Goal: Task Accomplishment & Management: Complete application form

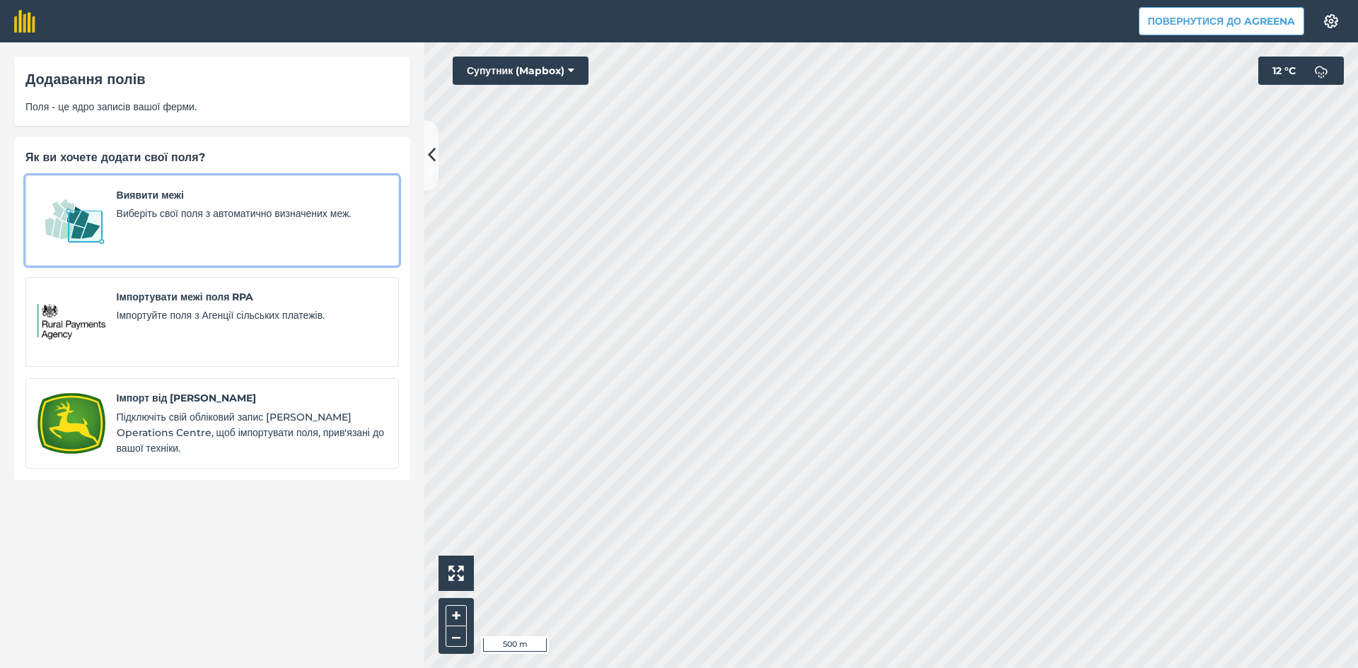
click at [179, 209] on span "Виберіть свої поля з автоматично визначених меж." at bounding box center [252, 214] width 270 height 16
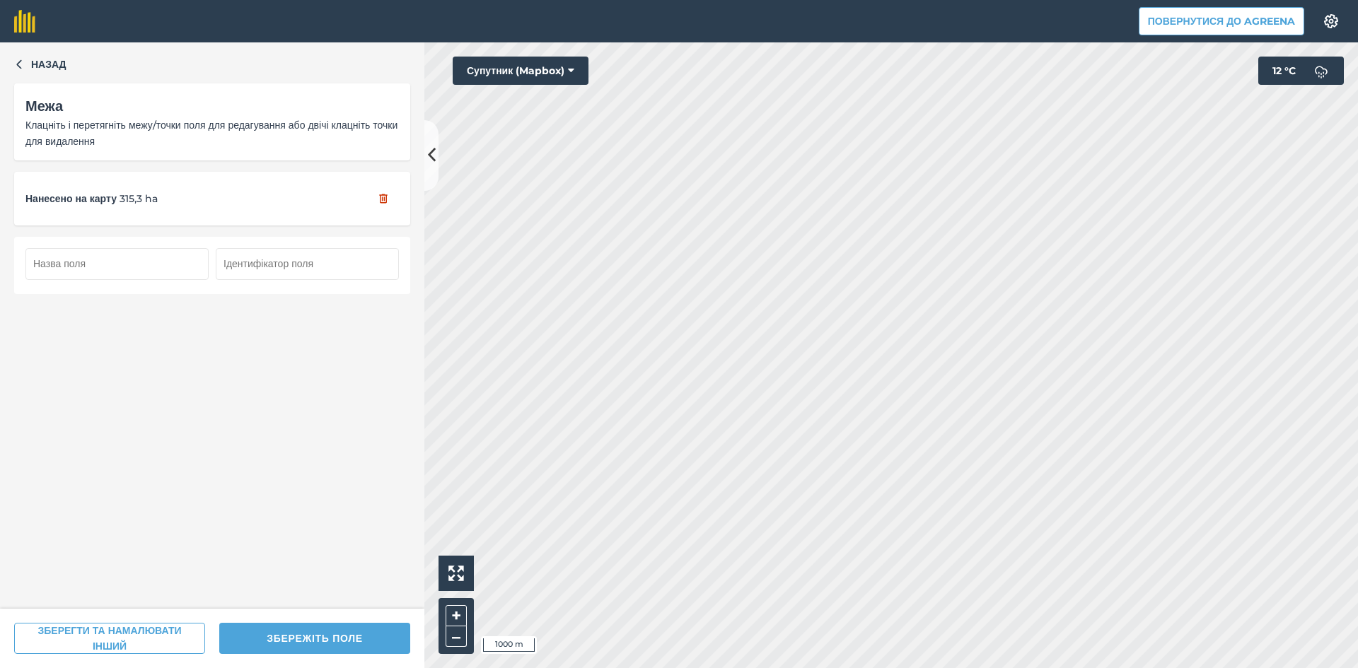
click at [114, 267] on input "text" at bounding box center [116, 263] width 183 height 31
type input "138"
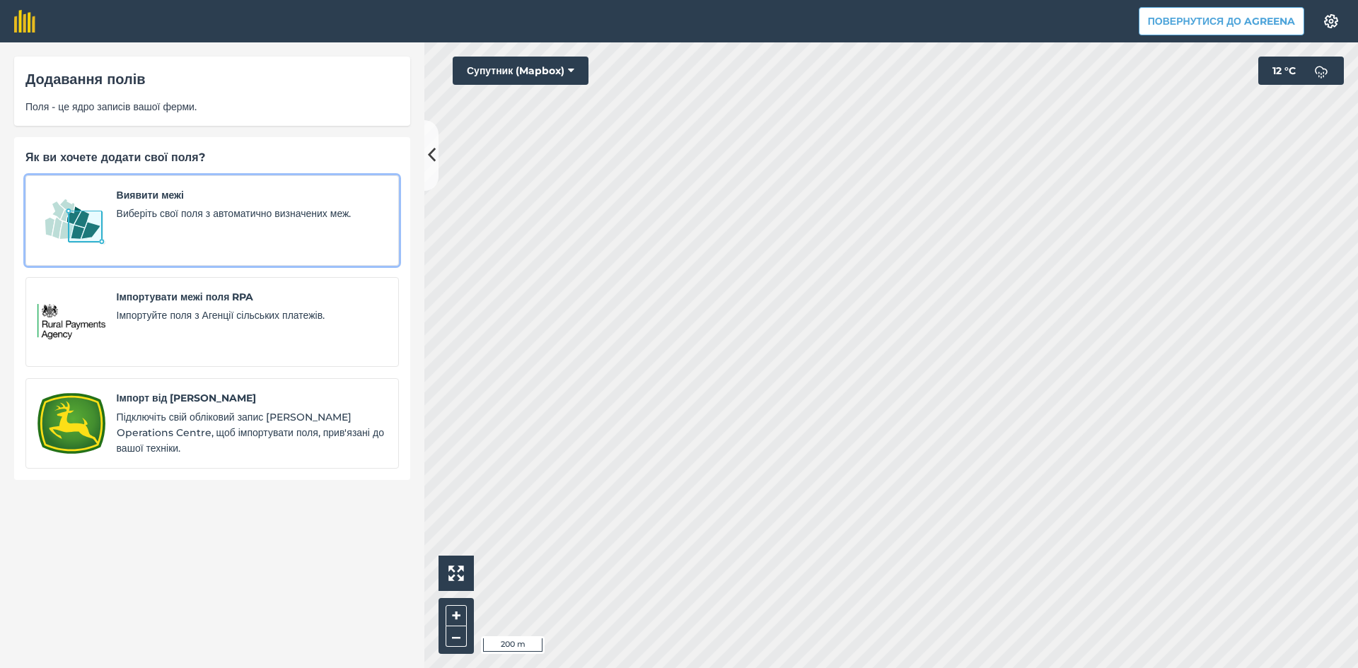
click at [86, 211] on img at bounding box center [71, 220] width 68 height 66
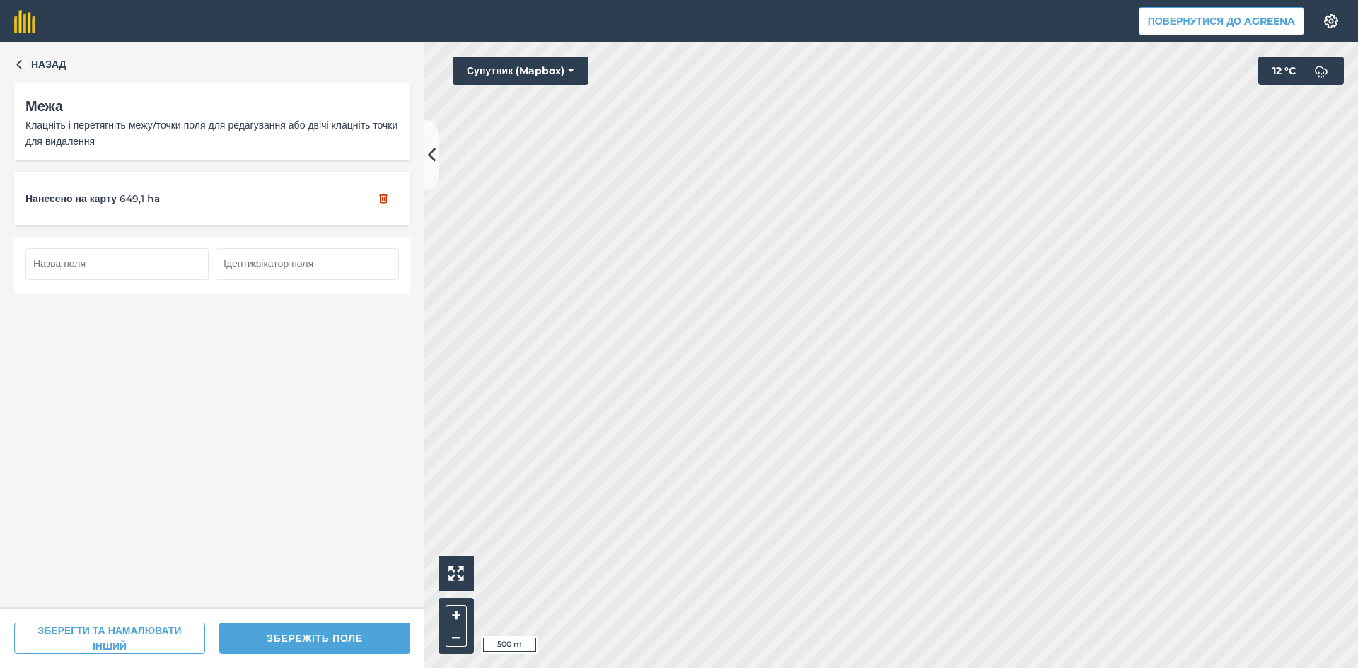
click at [96, 268] on input "text" at bounding box center [116, 263] width 183 height 31
type input "139"
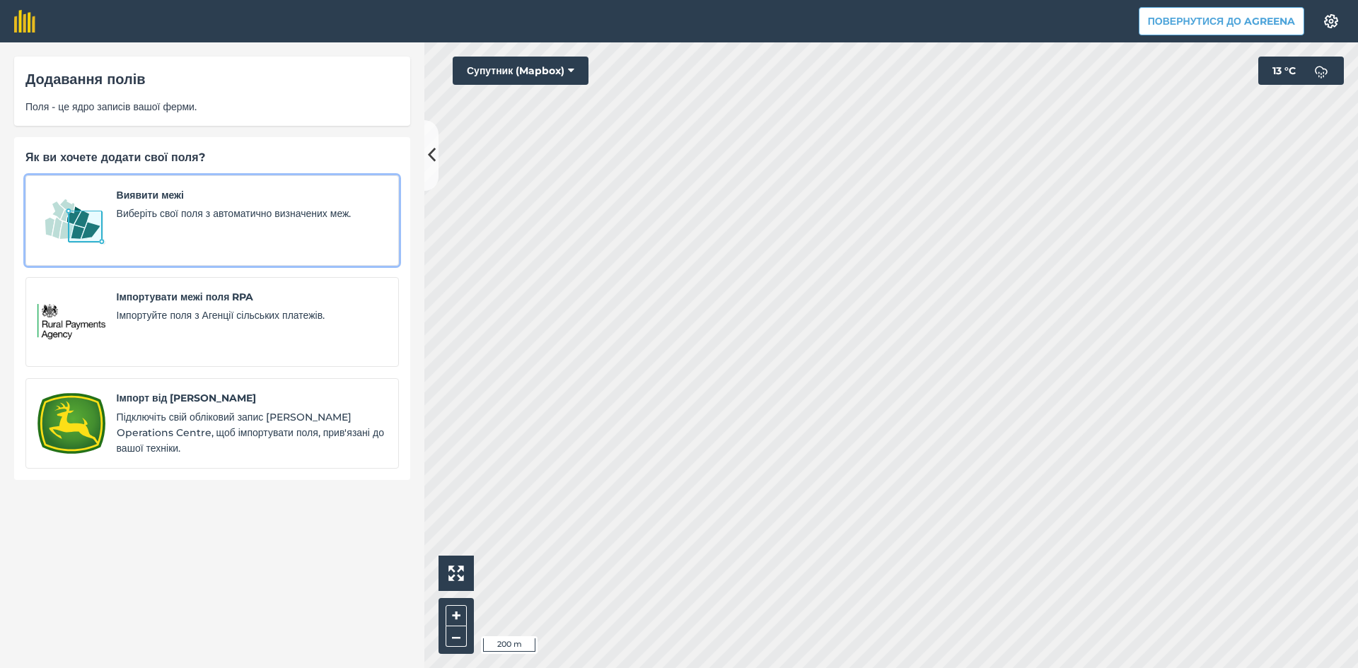
click at [74, 216] on img at bounding box center [71, 220] width 68 height 66
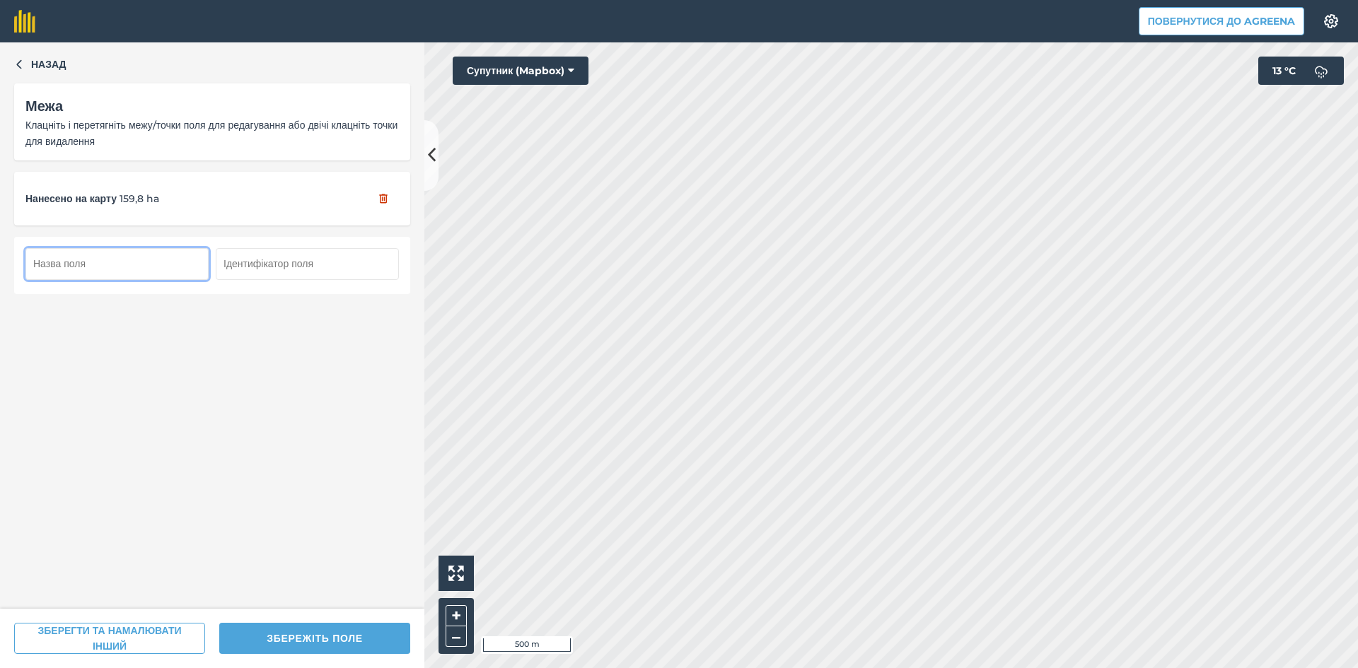
click at [145, 267] on input "text" at bounding box center [116, 263] width 183 height 31
type input "140"
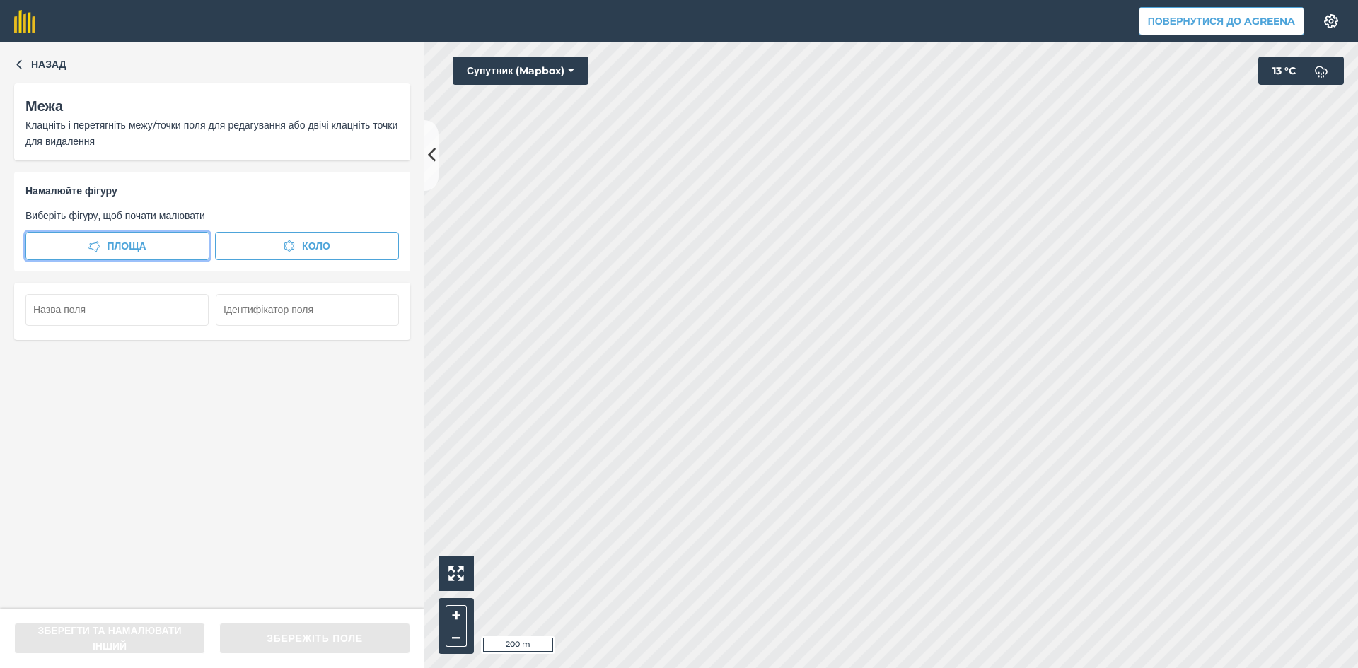
click at [117, 246] on span "Площа" at bounding box center [126, 246] width 39 height 16
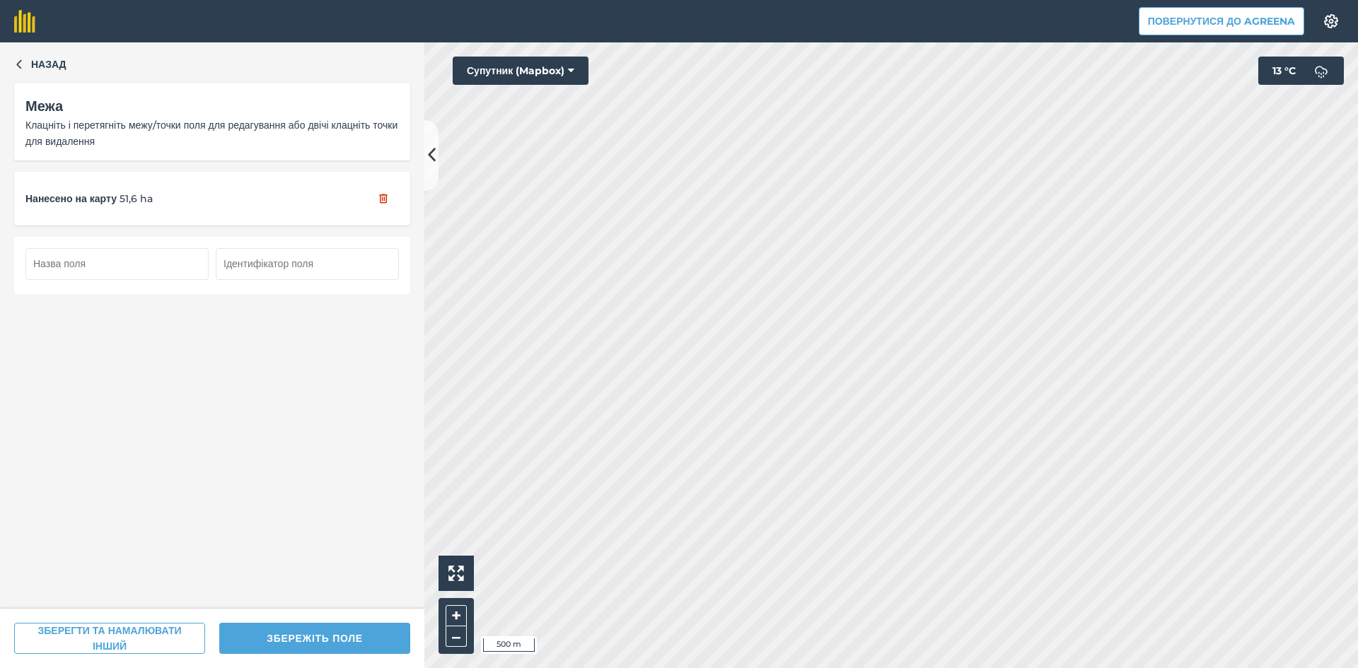
click at [159, 258] on input "text" at bounding box center [116, 263] width 183 height 31
type input "4"
type input "141"
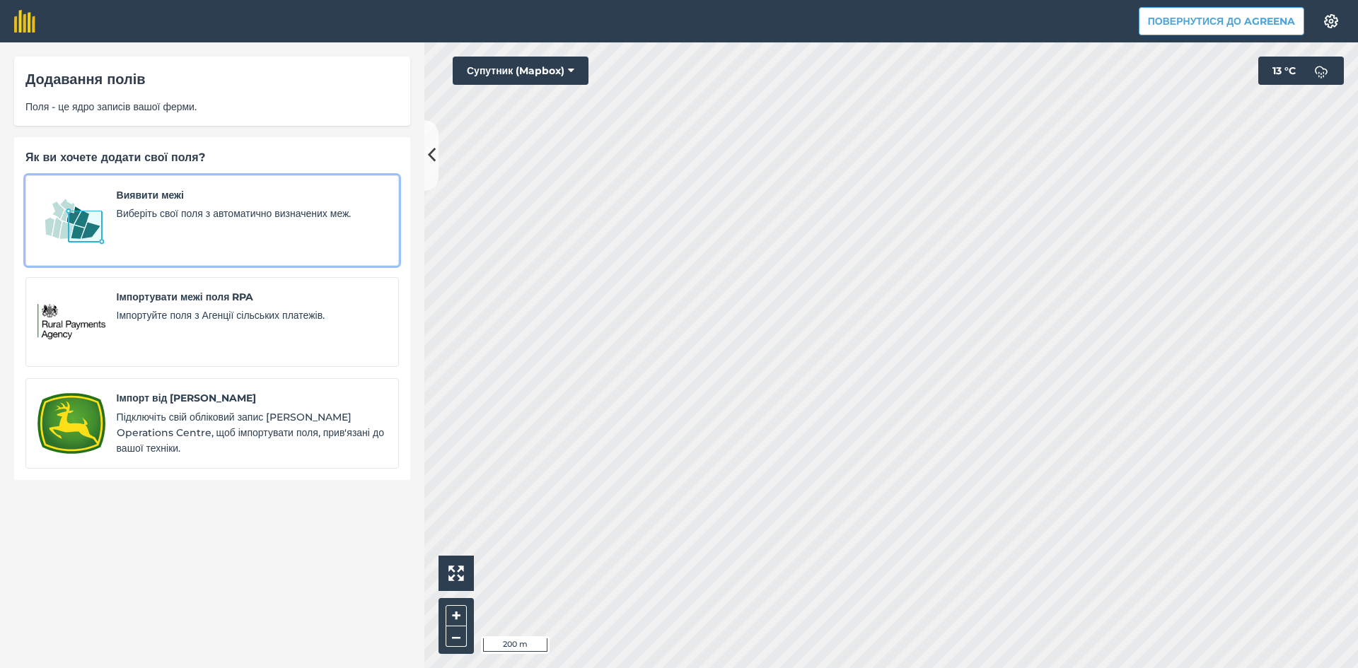
click at [86, 233] on img at bounding box center [71, 220] width 68 height 66
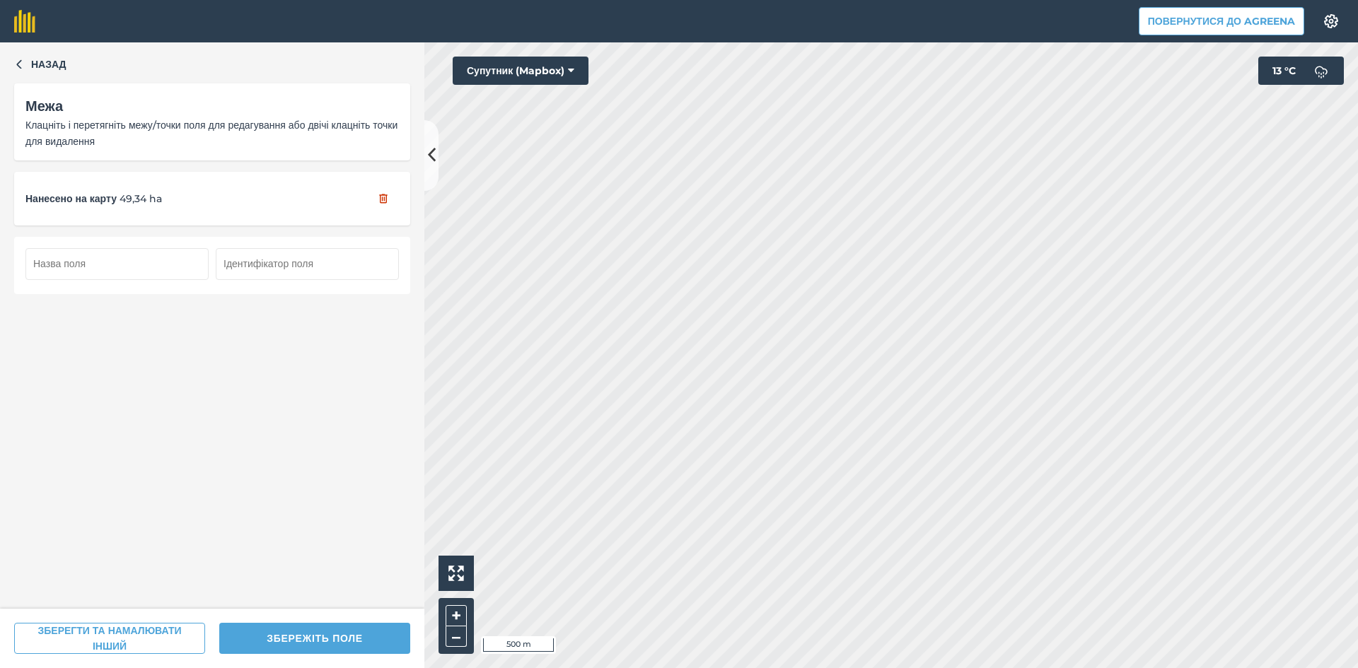
click at [107, 265] on input "text" at bounding box center [116, 263] width 183 height 31
type input "142"
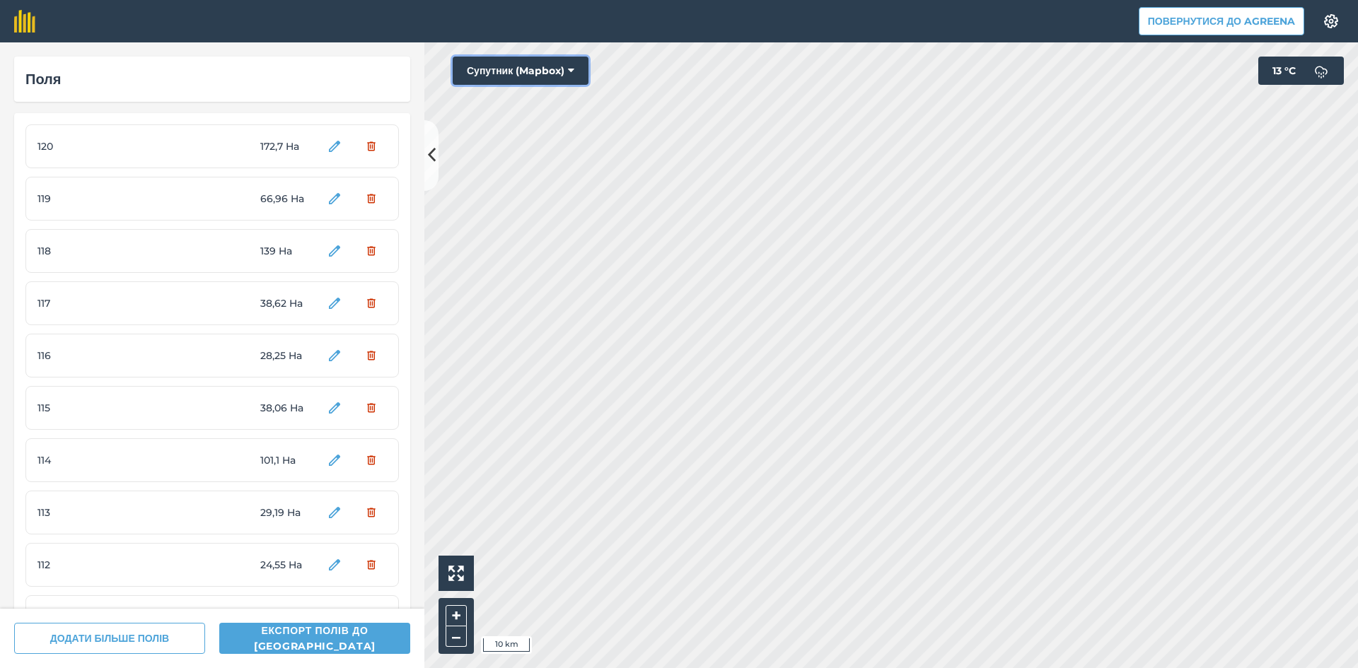
click at [537, 65] on button "Супутник (Mapbox)" at bounding box center [521, 71] width 136 height 28
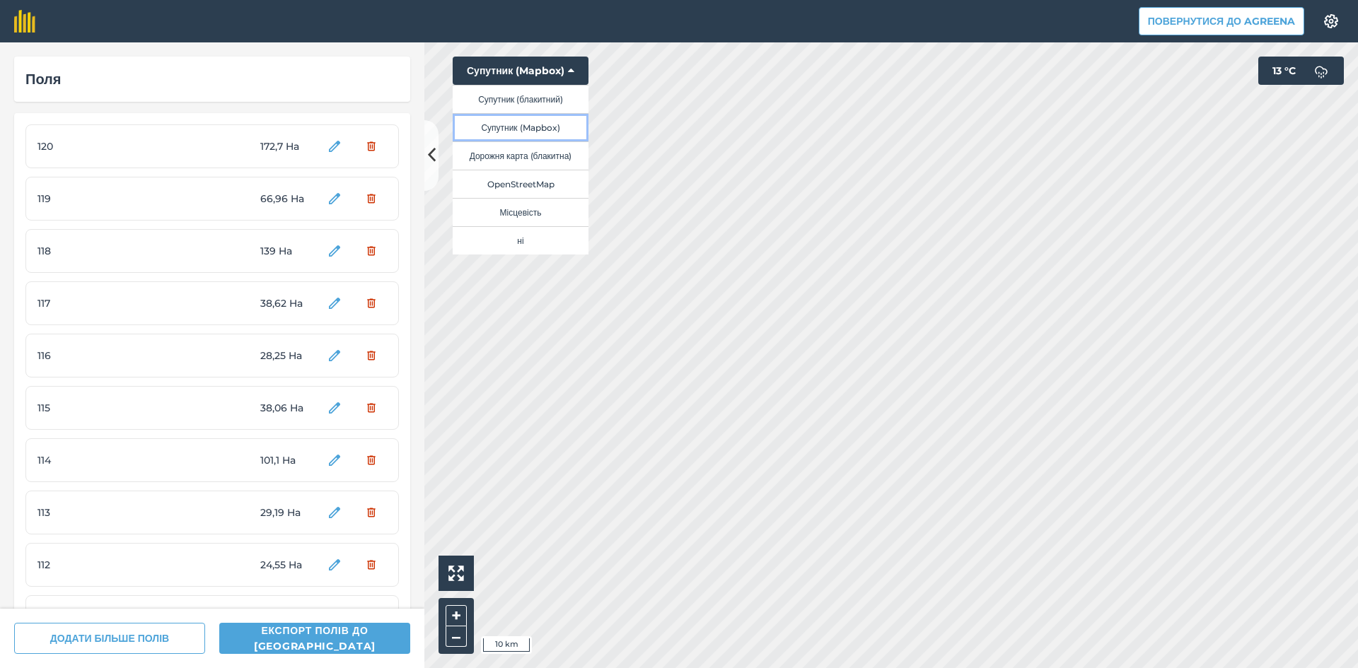
click at [540, 124] on button "Супутник (Mapbox)" at bounding box center [521, 127] width 136 height 28
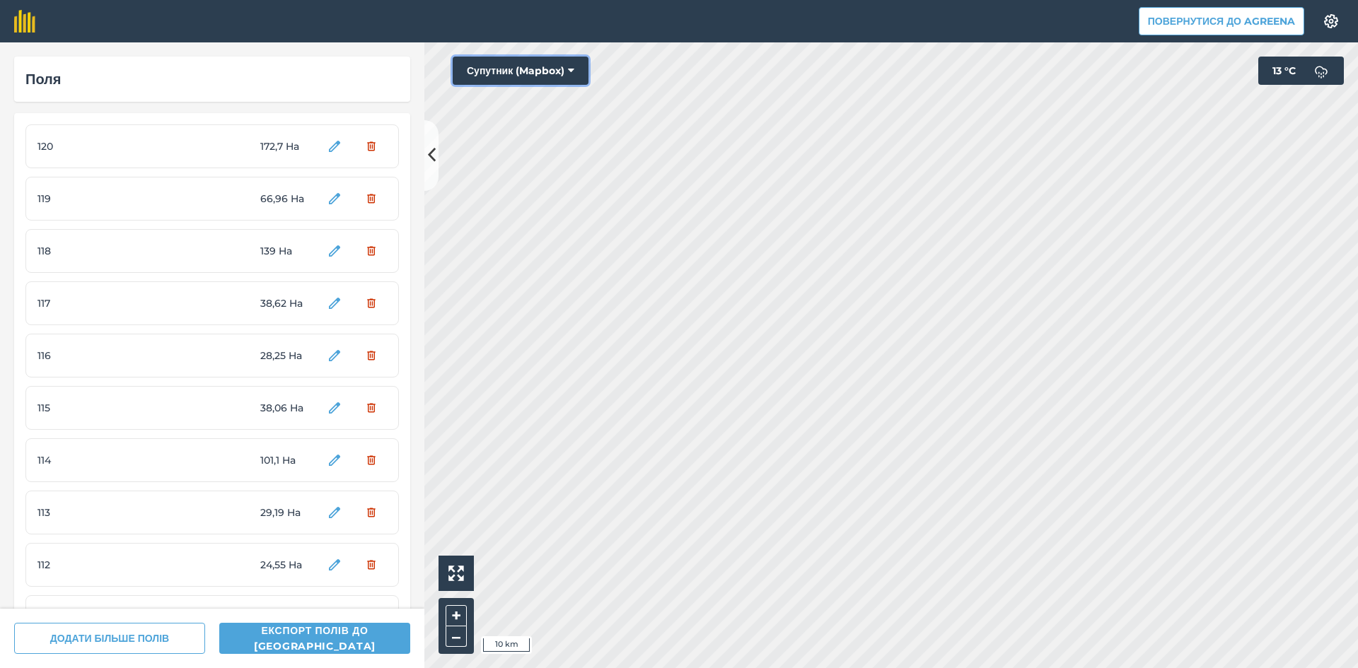
click at [531, 78] on button "Супутник (Mapbox)" at bounding box center [521, 71] width 136 height 28
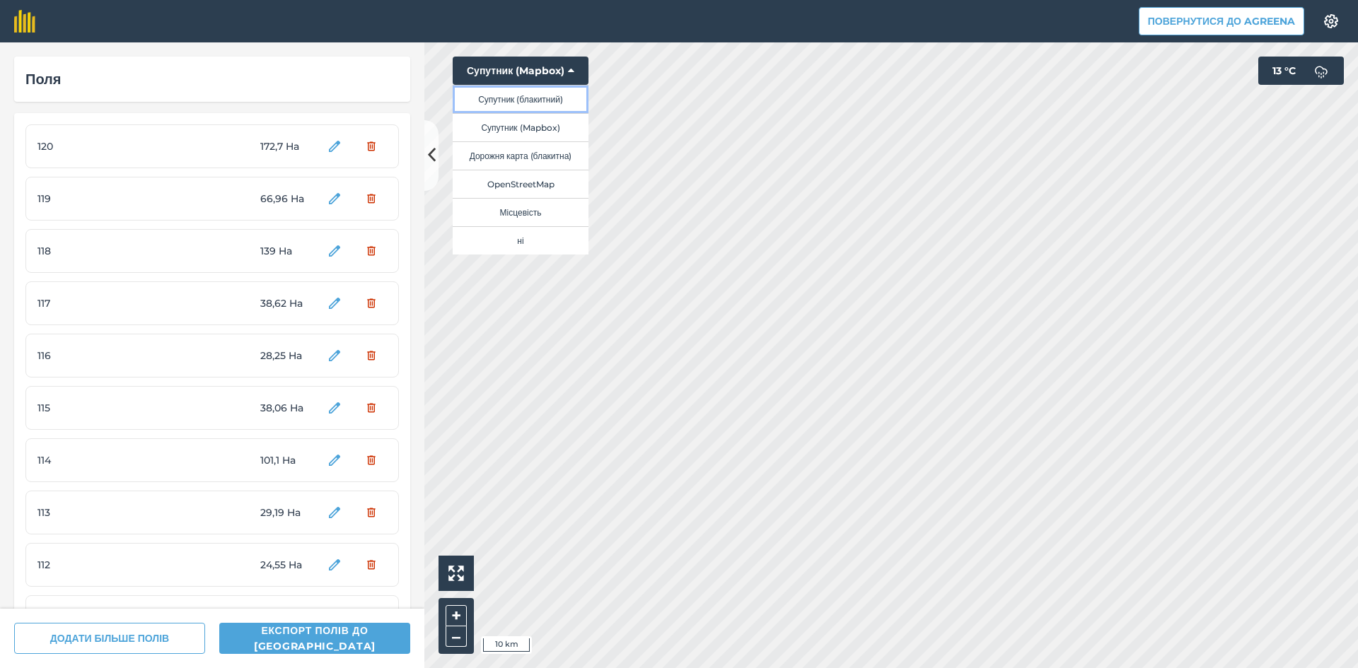
click at [535, 107] on button "Супутник (блакитний)" at bounding box center [521, 99] width 136 height 28
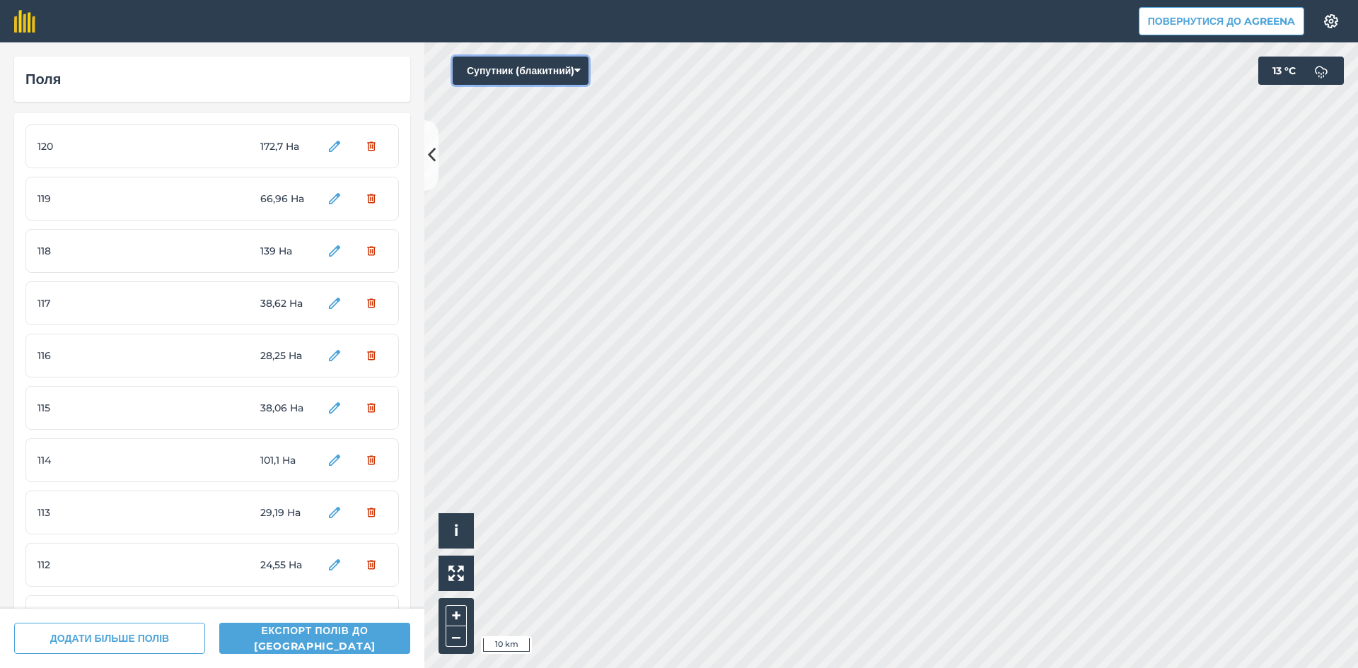
click at [537, 74] on button "Супутник (блакитний)" at bounding box center [521, 71] width 136 height 28
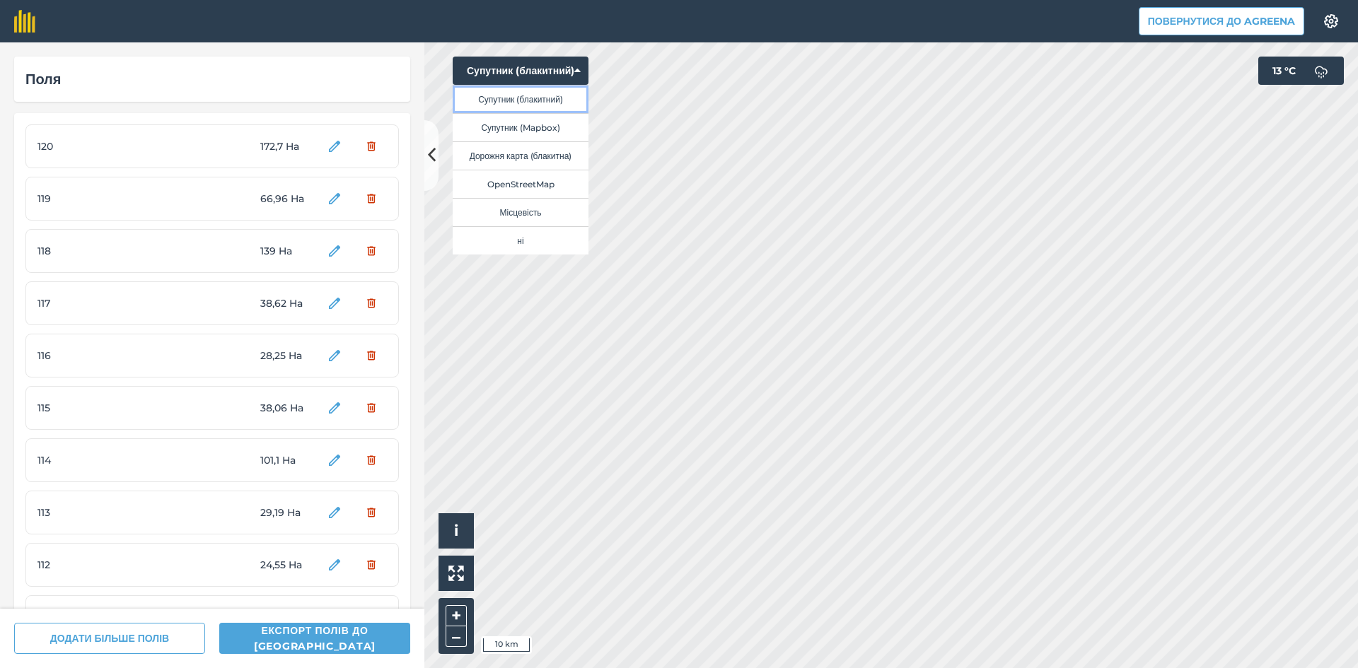
click at [540, 100] on button "Супутник (блакитний)" at bounding box center [521, 99] width 136 height 28
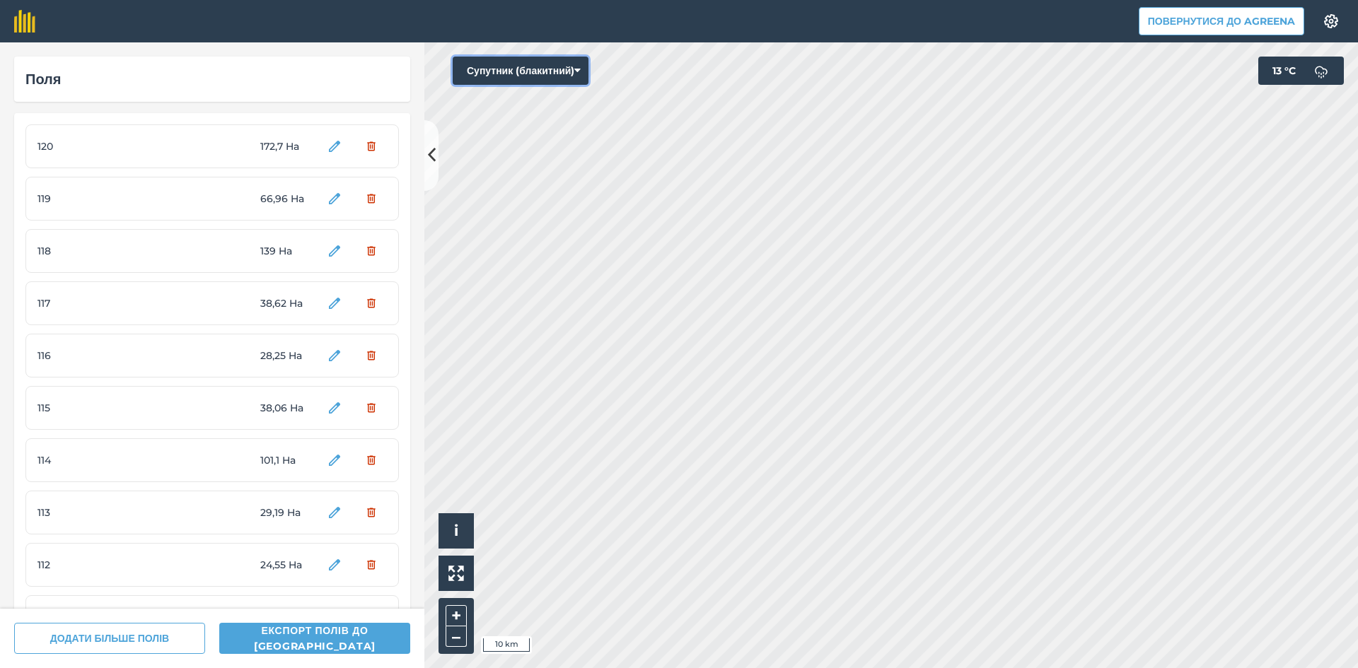
click at [535, 78] on button "Супутник (блакитний)" at bounding box center [521, 71] width 136 height 28
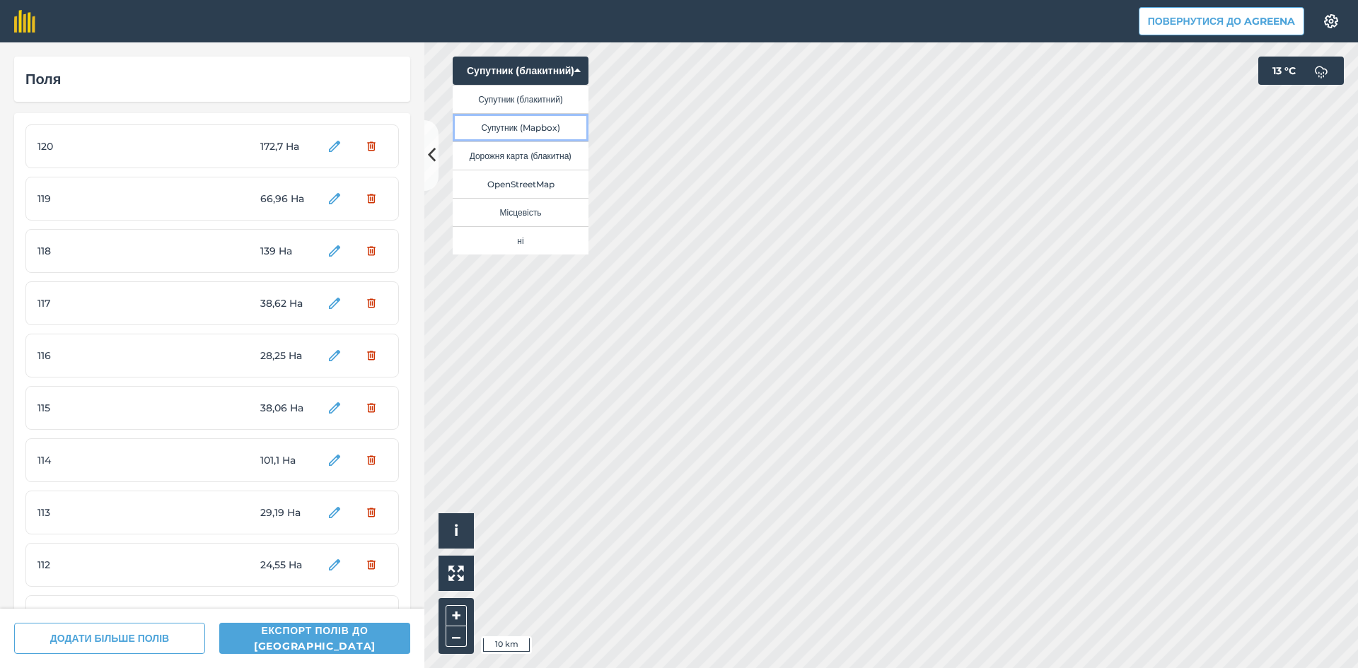
click at [535, 130] on button "Супутник (Mapbox)" at bounding box center [521, 127] width 136 height 28
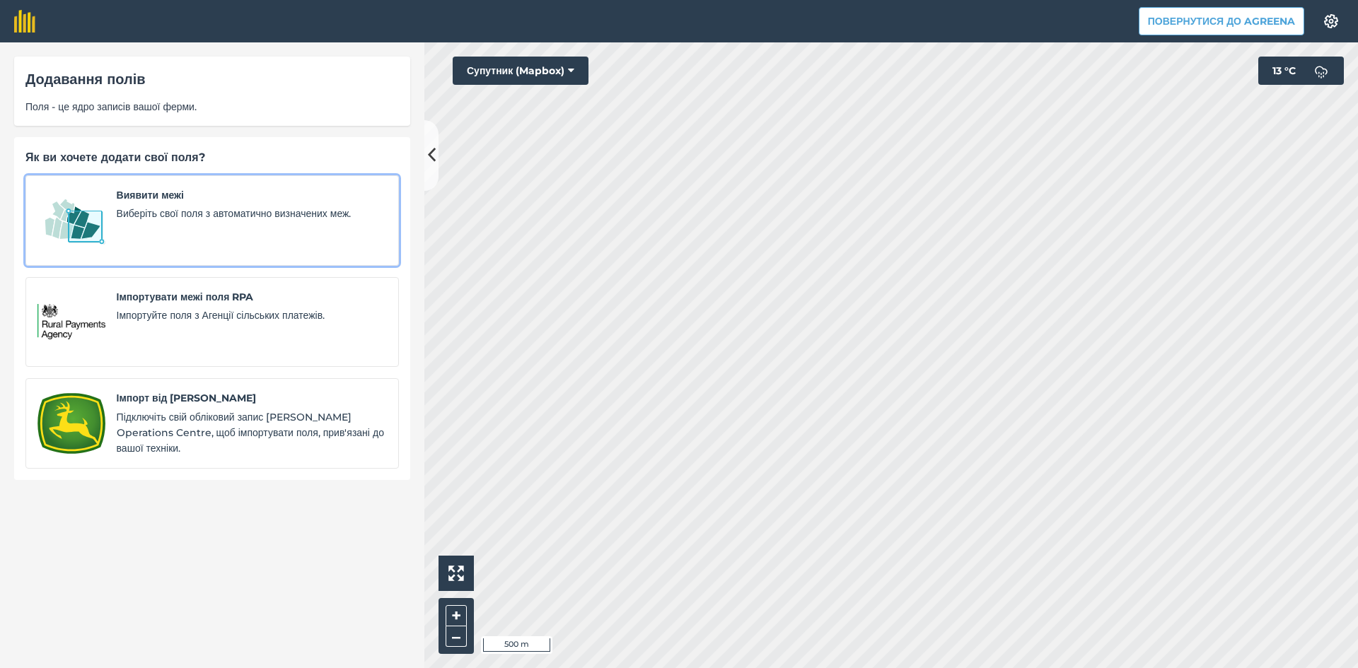
click at [194, 214] on span "Виберіть свої поля з автоматично визначених меж." at bounding box center [252, 214] width 270 height 16
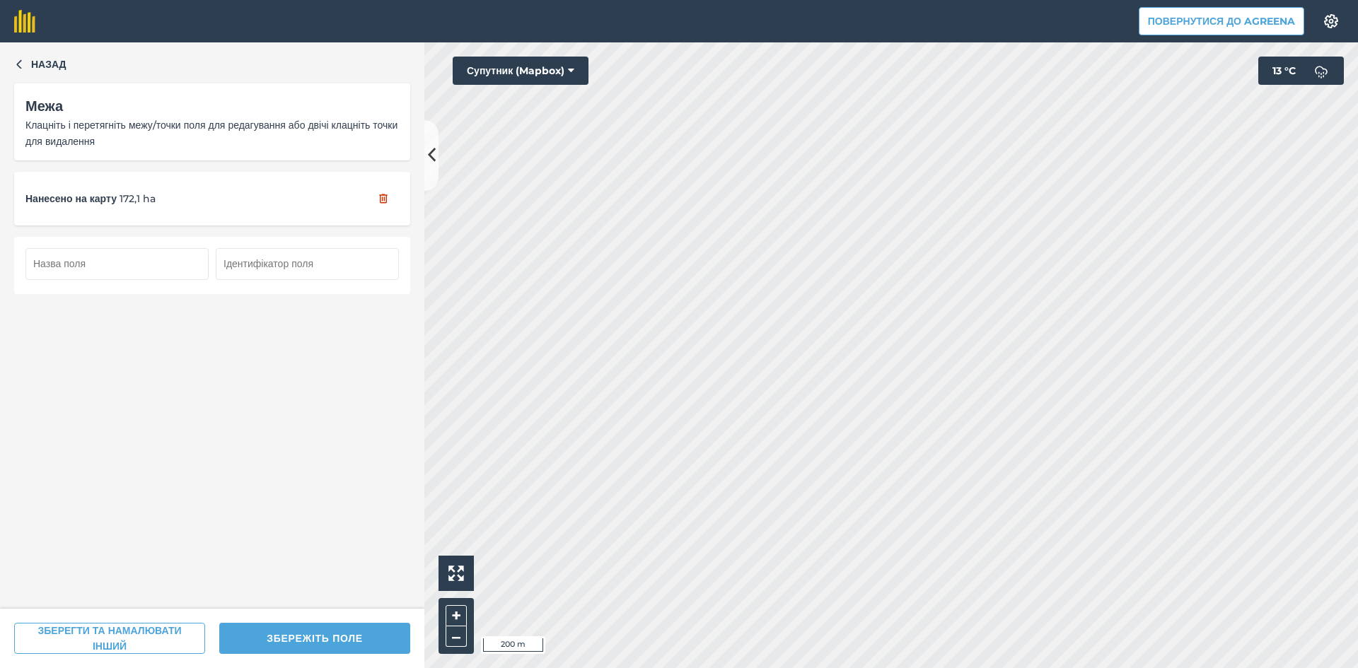
click at [126, 262] on input "text" at bounding box center [116, 263] width 183 height 31
type input "143"
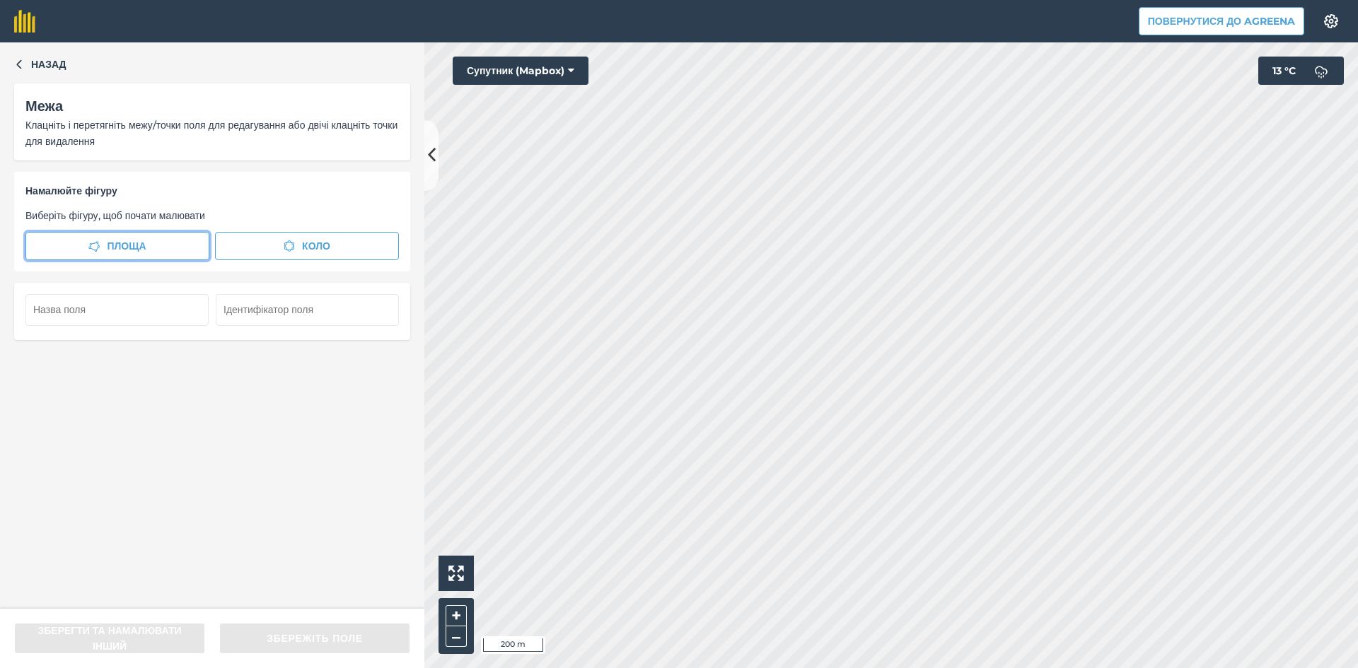
click at [134, 243] on span "Площа" at bounding box center [126, 246] width 39 height 16
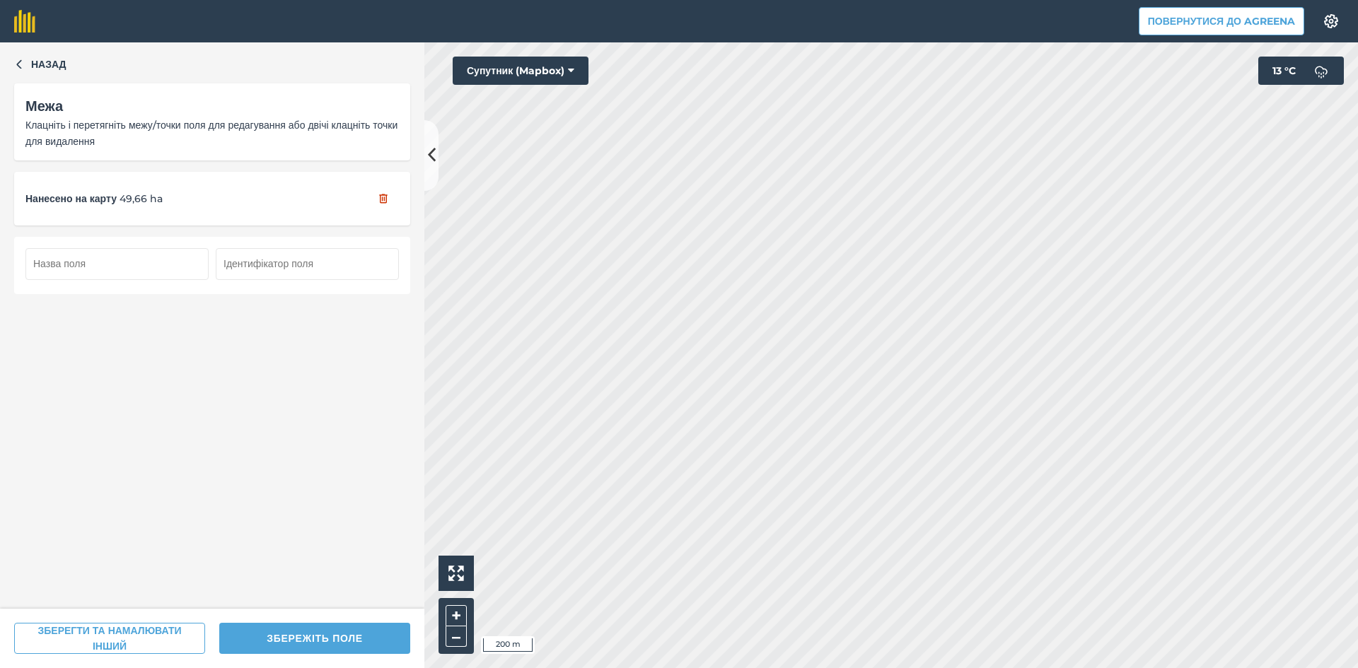
click at [170, 259] on input "text" at bounding box center [116, 263] width 183 height 31
type input "144"
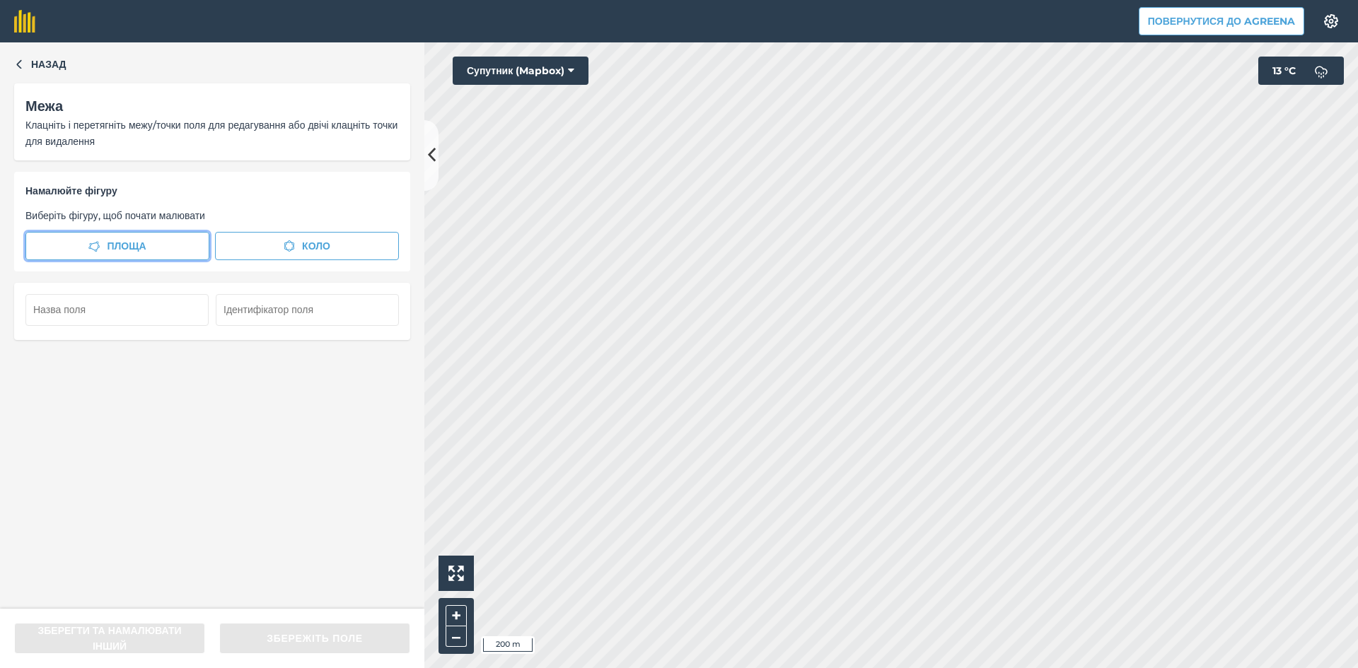
click at [111, 247] on span "Площа" at bounding box center [126, 246] width 39 height 16
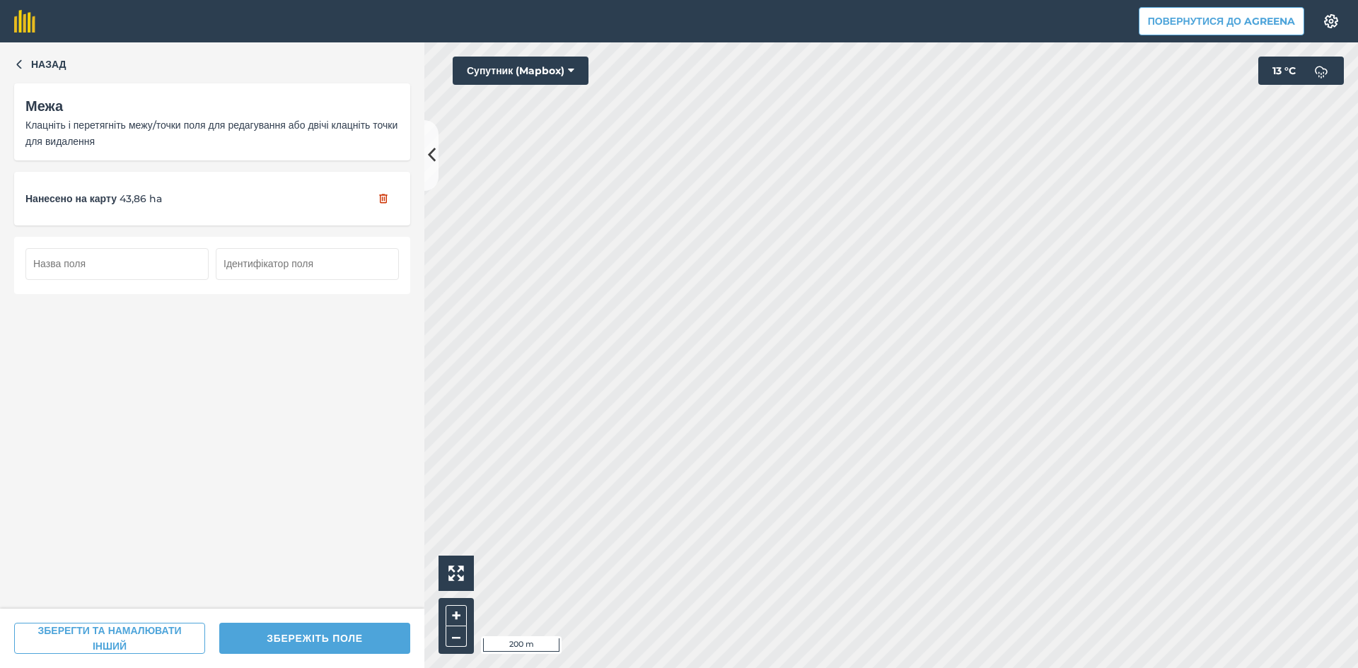
click at [152, 267] on input "text" at bounding box center [116, 263] width 183 height 31
type input "145"
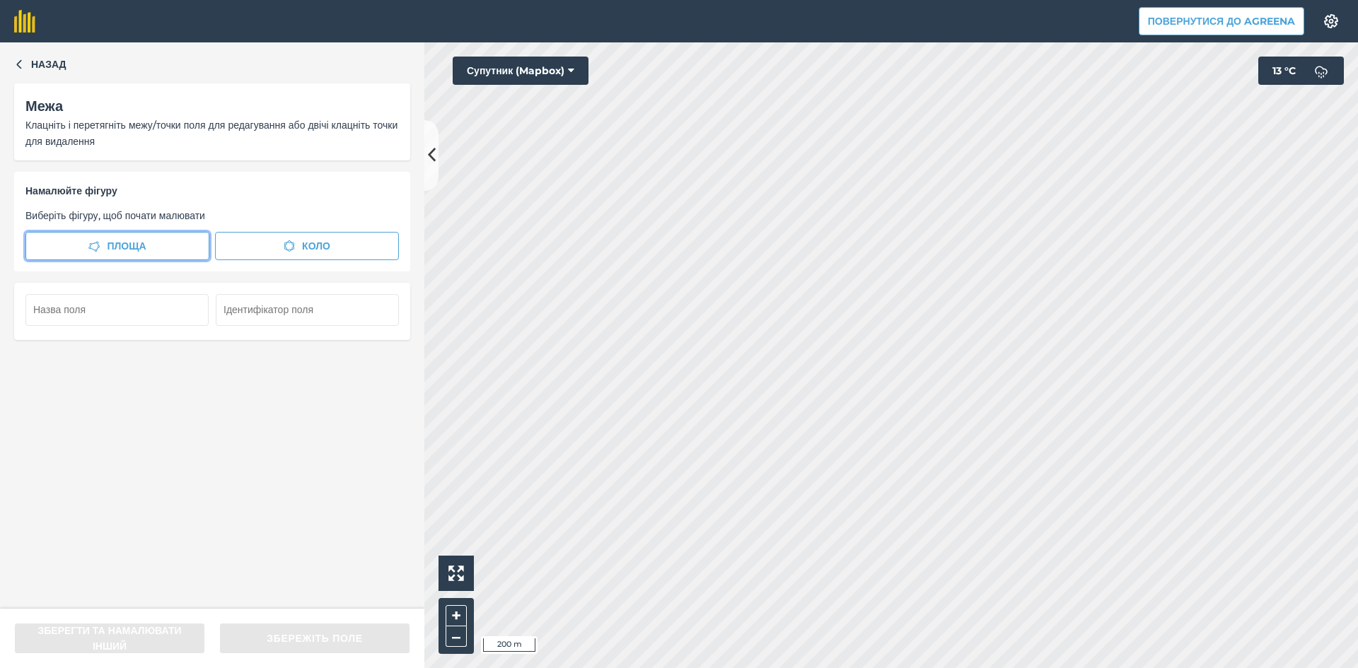
click at [104, 244] on button "Площа" at bounding box center [117, 246] width 184 height 28
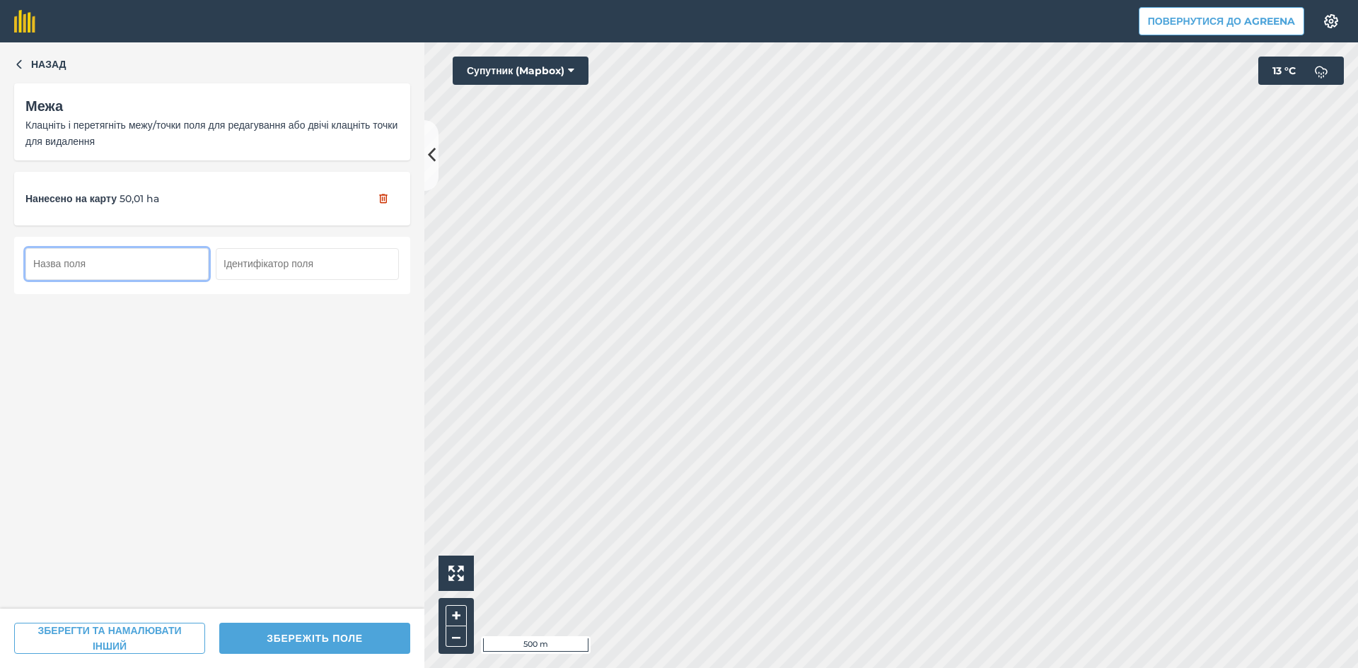
click at [117, 264] on input "text" at bounding box center [116, 263] width 183 height 31
type input "146"
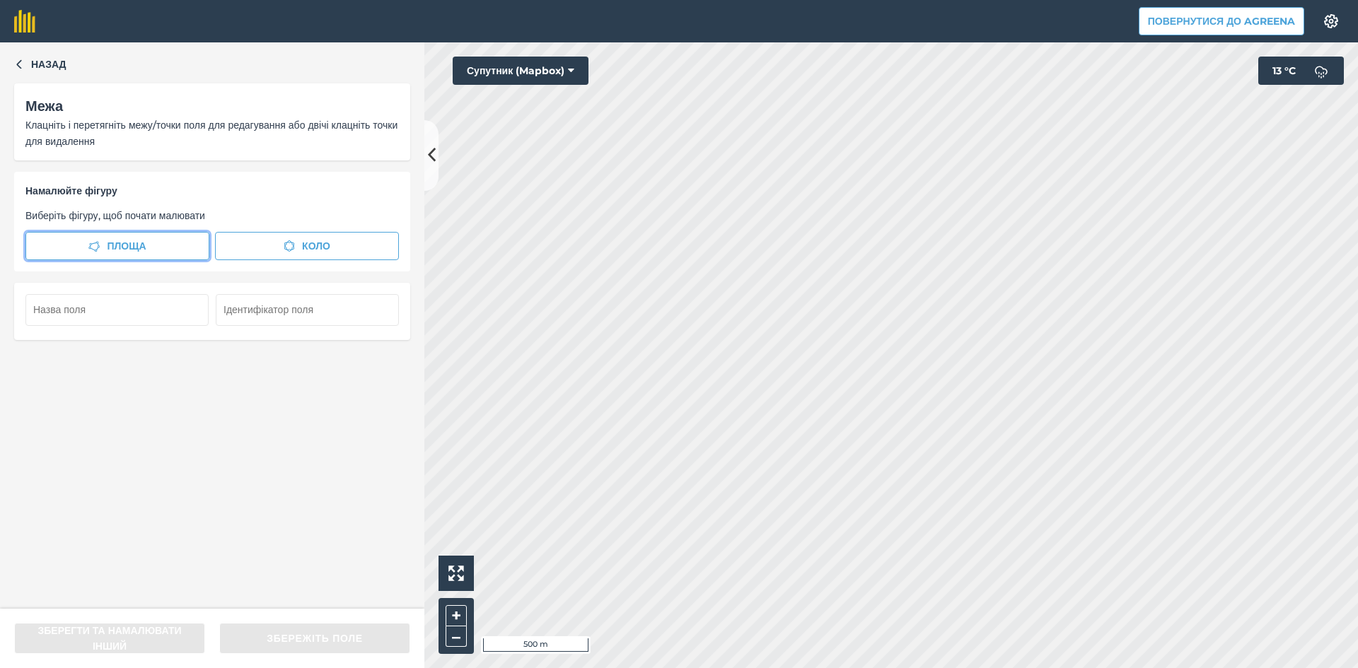
click at [174, 250] on button "Площа" at bounding box center [117, 246] width 184 height 28
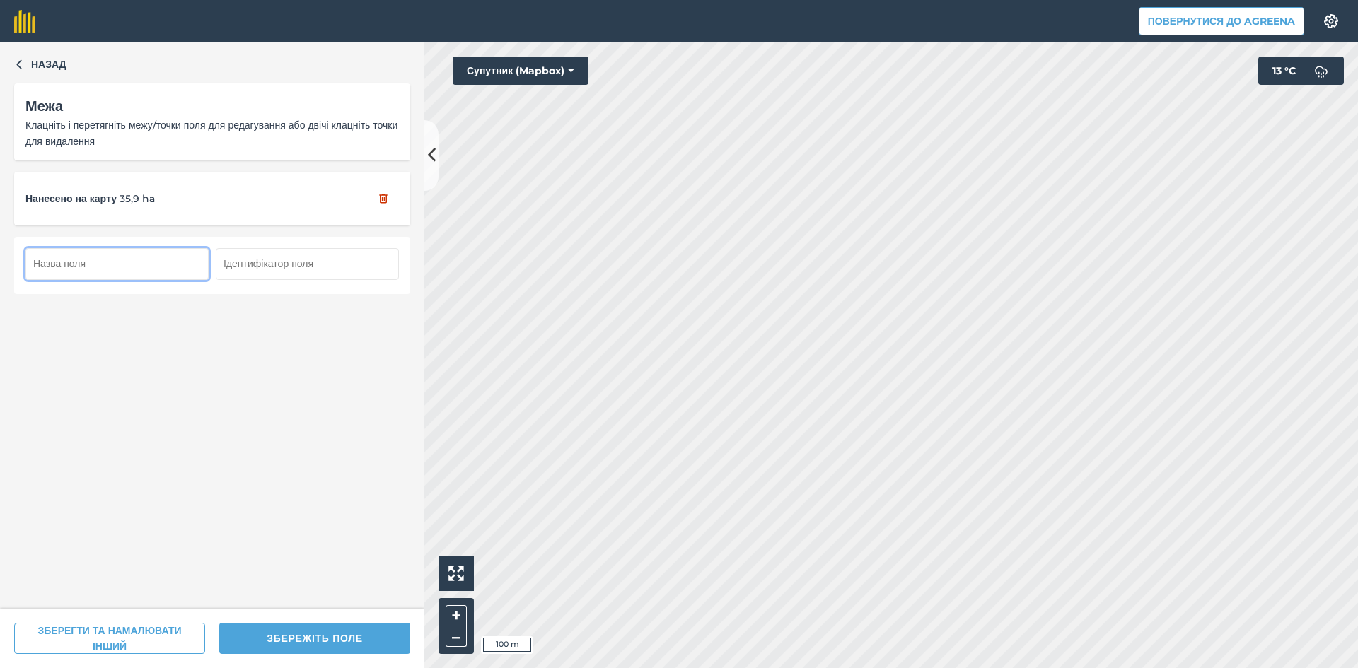
click at [110, 274] on input "text" at bounding box center [116, 263] width 183 height 31
type input "147"
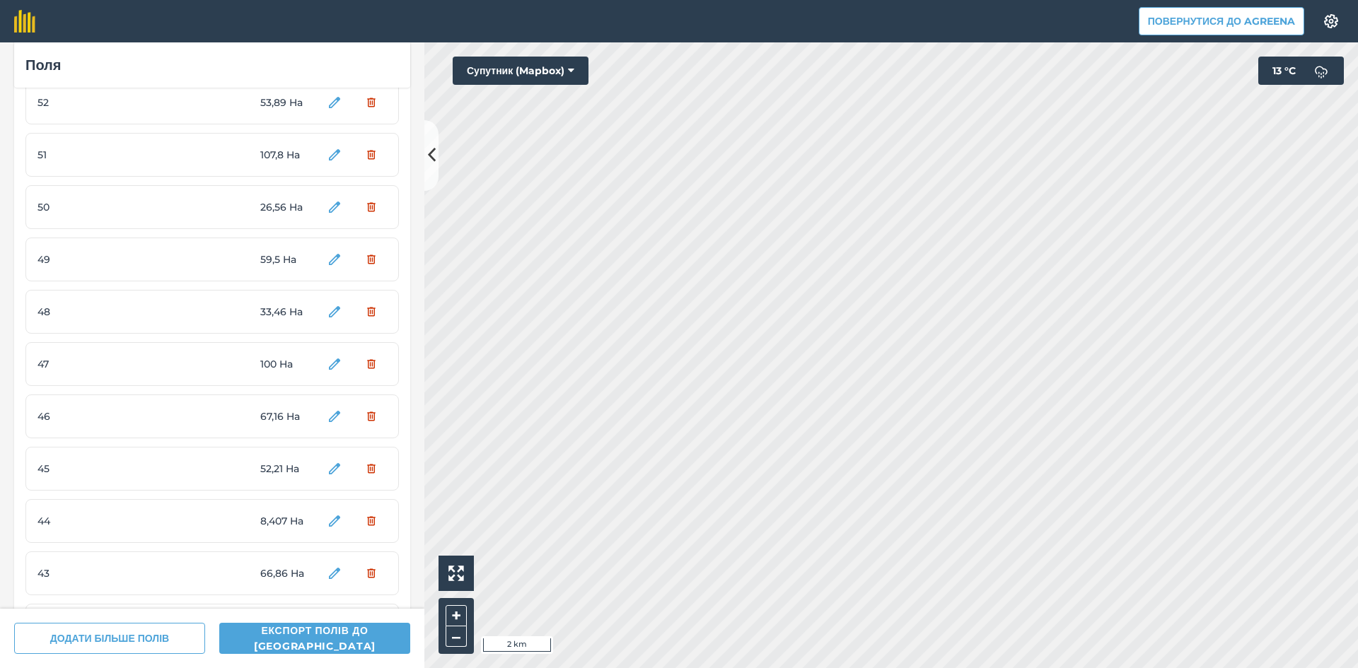
scroll to position [3677, 0]
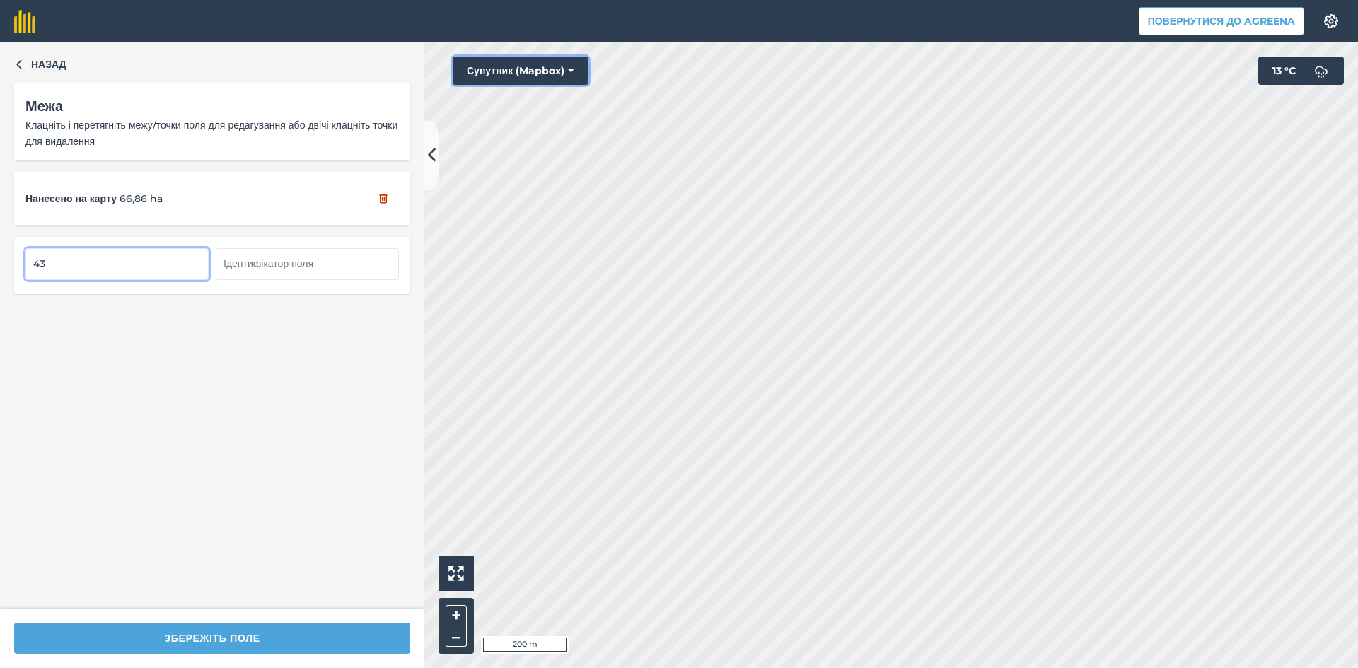
click at [532, 75] on button "Супутник (Mapbox)" at bounding box center [521, 71] width 136 height 28
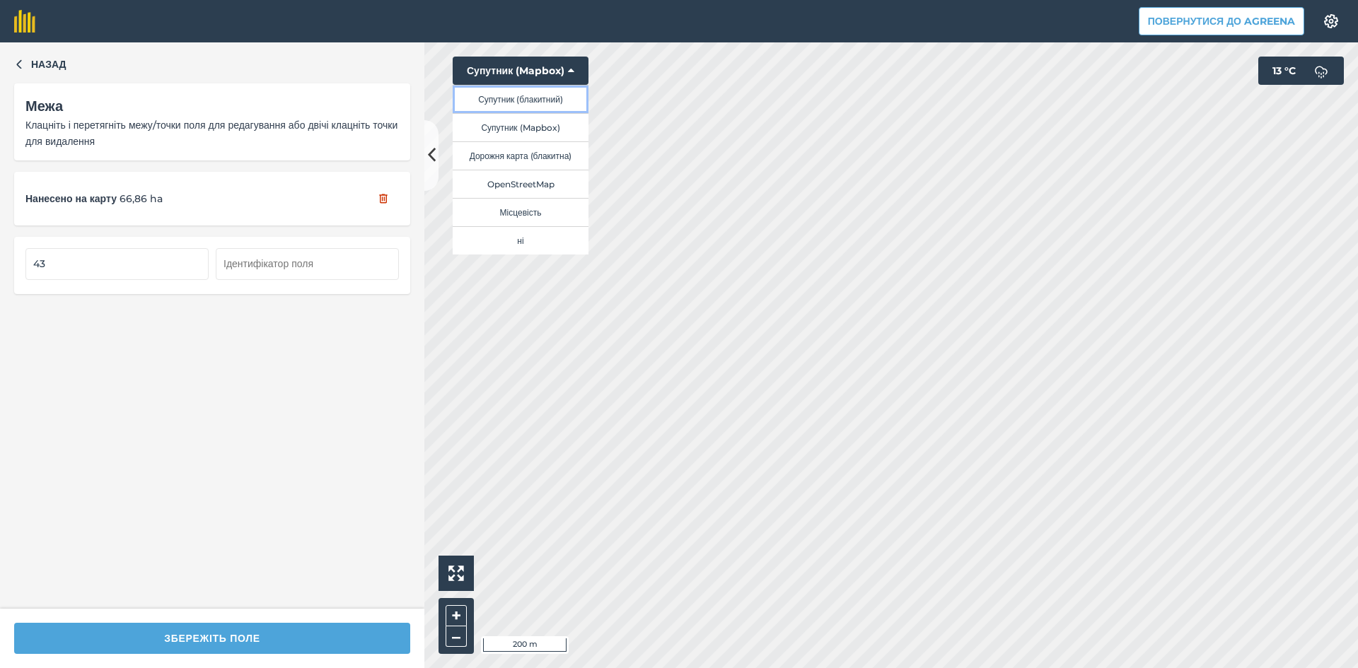
click at [547, 97] on button "Супутник (блакитний)" at bounding box center [521, 99] width 136 height 28
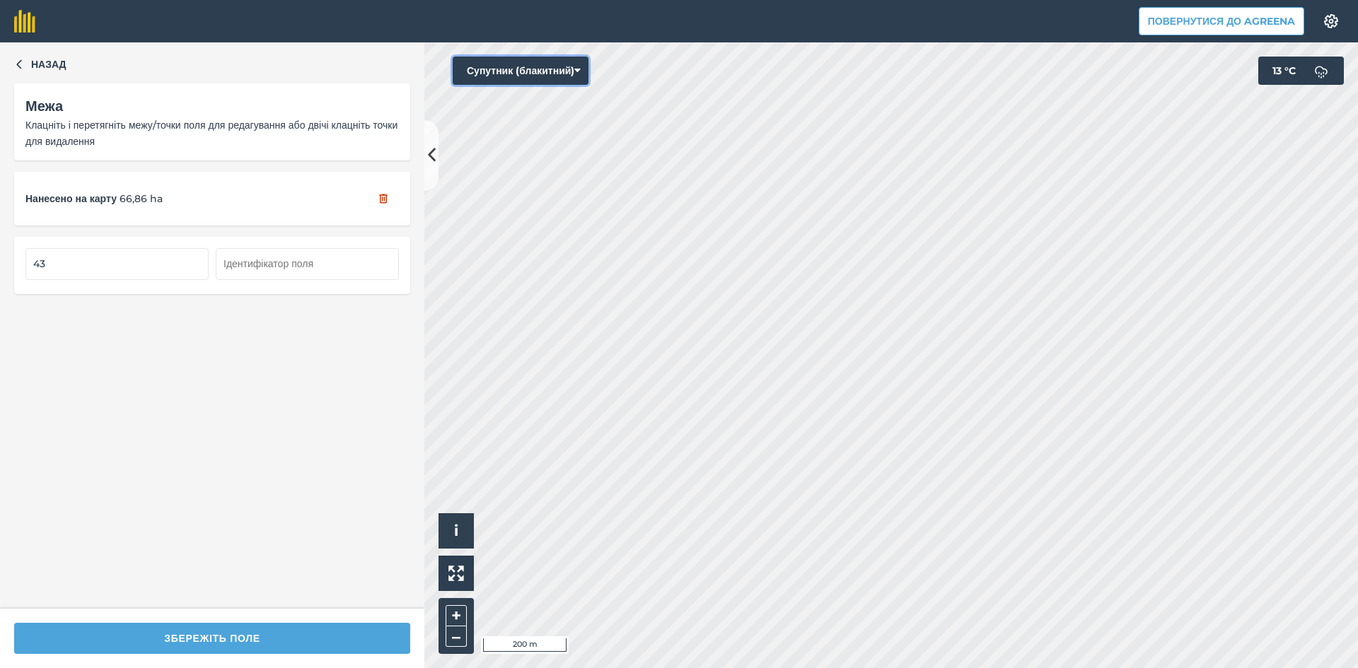
click at [530, 71] on button "Супутник (блакитний)" at bounding box center [521, 71] width 136 height 28
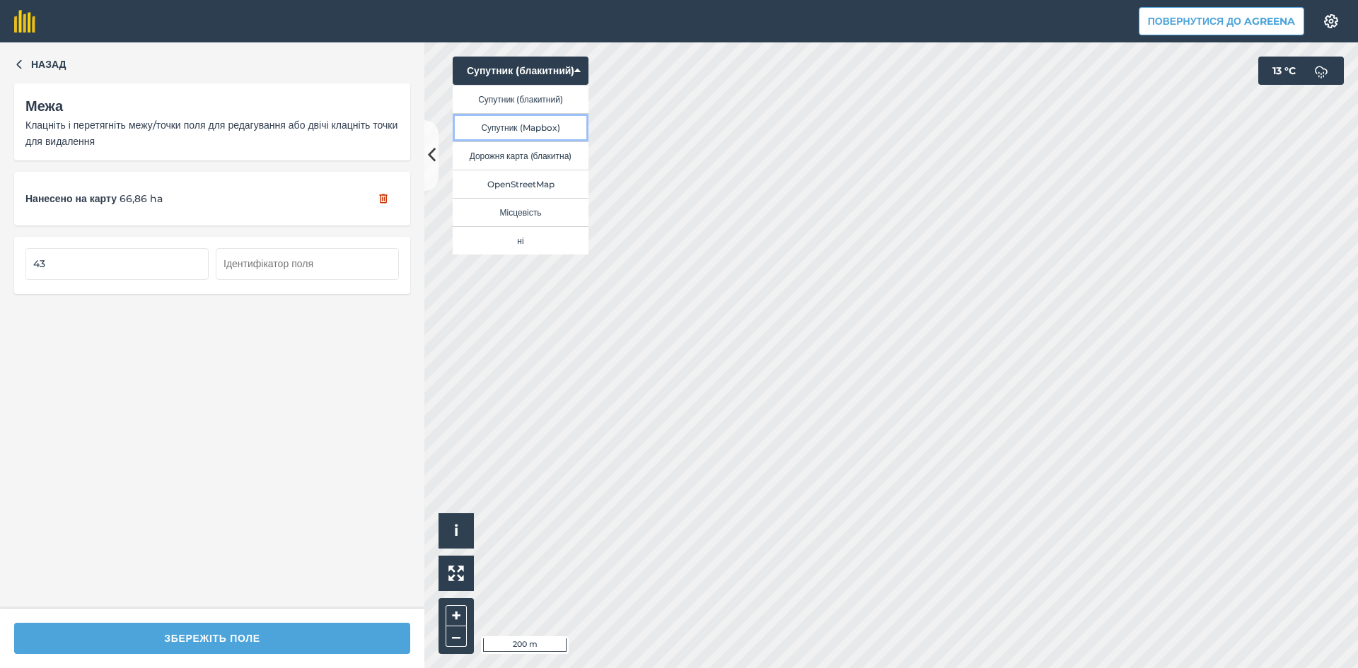
click at [541, 125] on button "Супутник (Mapbox)" at bounding box center [521, 127] width 136 height 28
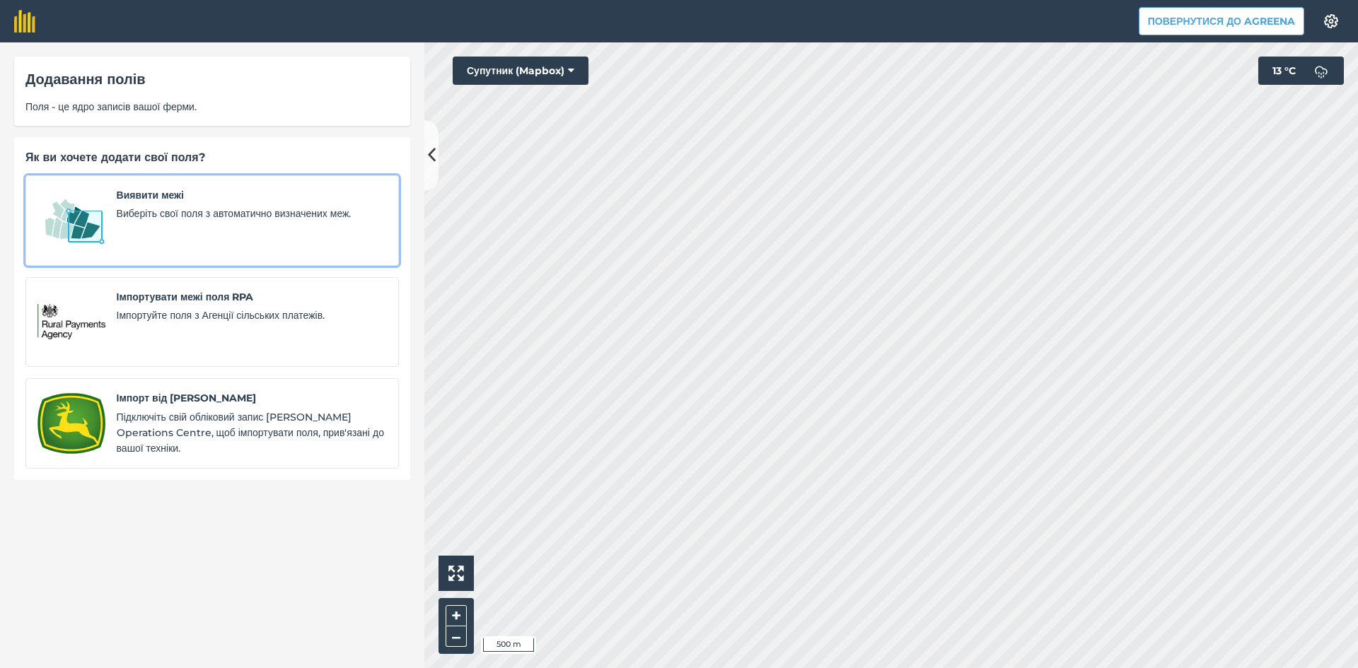
click at [122, 217] on span "Виберіть свої поля з автоматично визначених меж." at bounding box center [252, 214] width 270 height 16
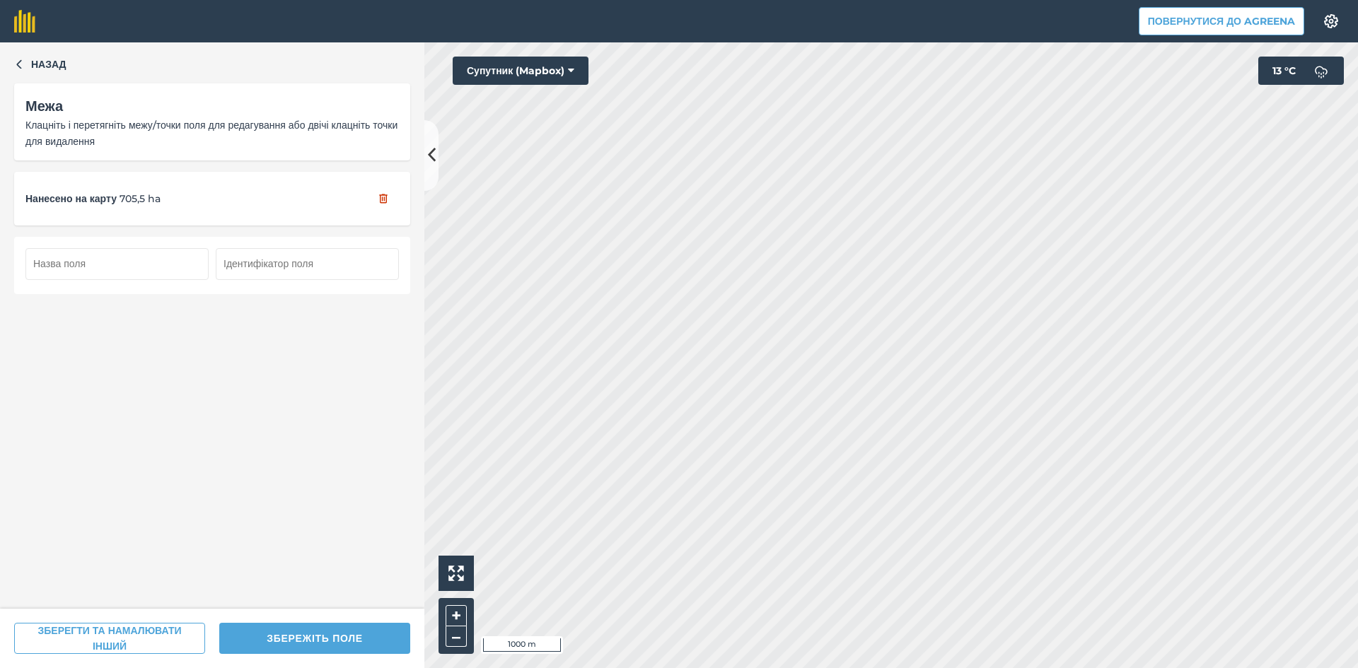
click at [123, 268] on input "text" at bounding box center [116, 263] width 183 height 31
type input "148"
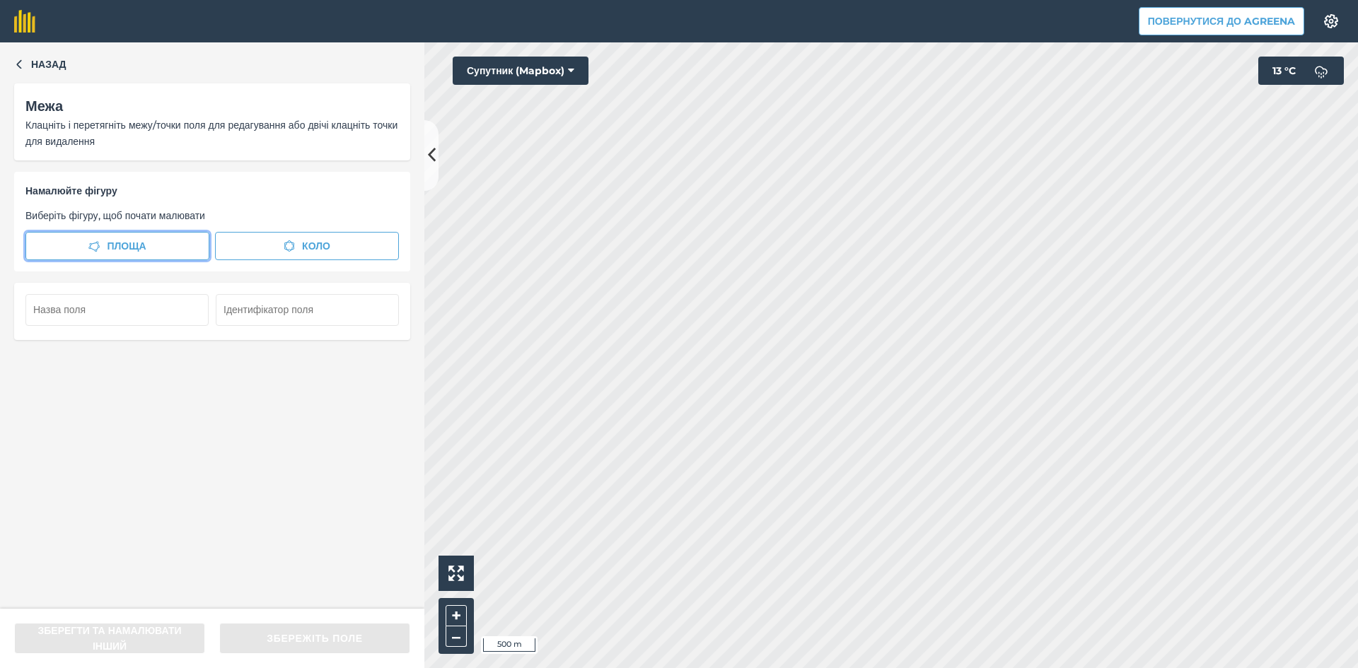
click at [125, 250] on span "Площа" at bounding box center [126, 246] width 39 height 16
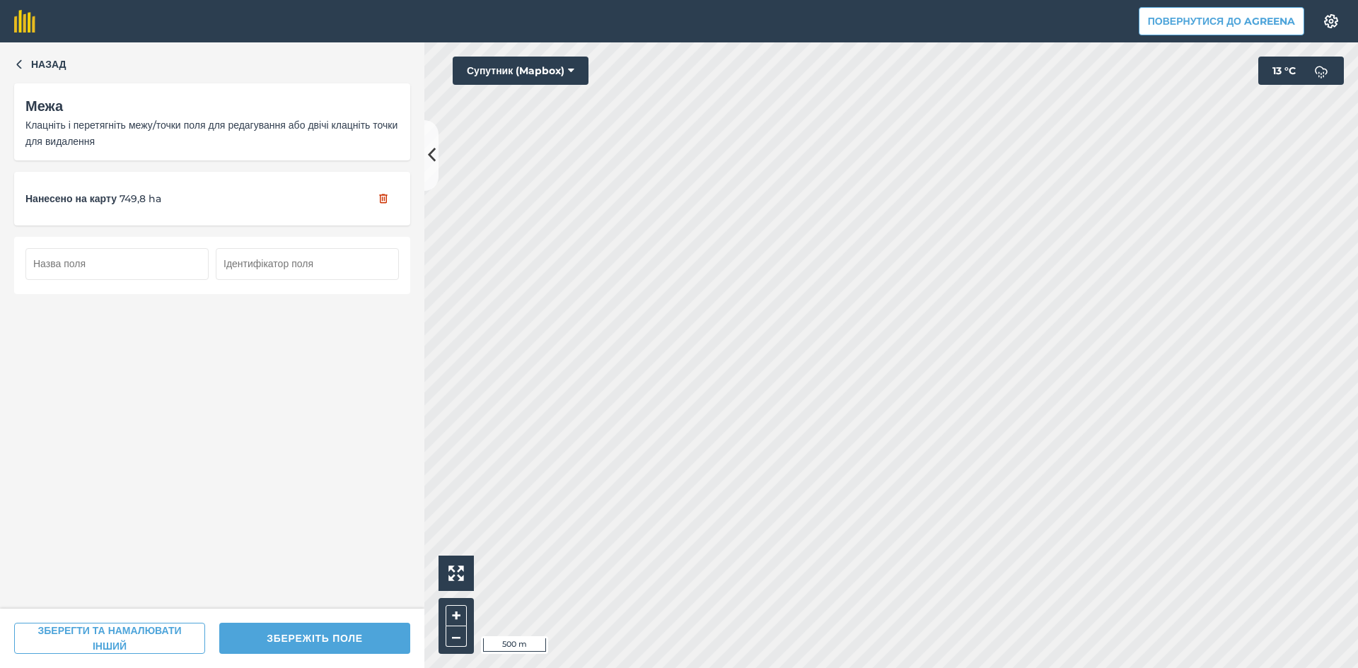
click at [126, 267] on input "text" at bounding box center [116, 263] width 183 height 31
type input "149"
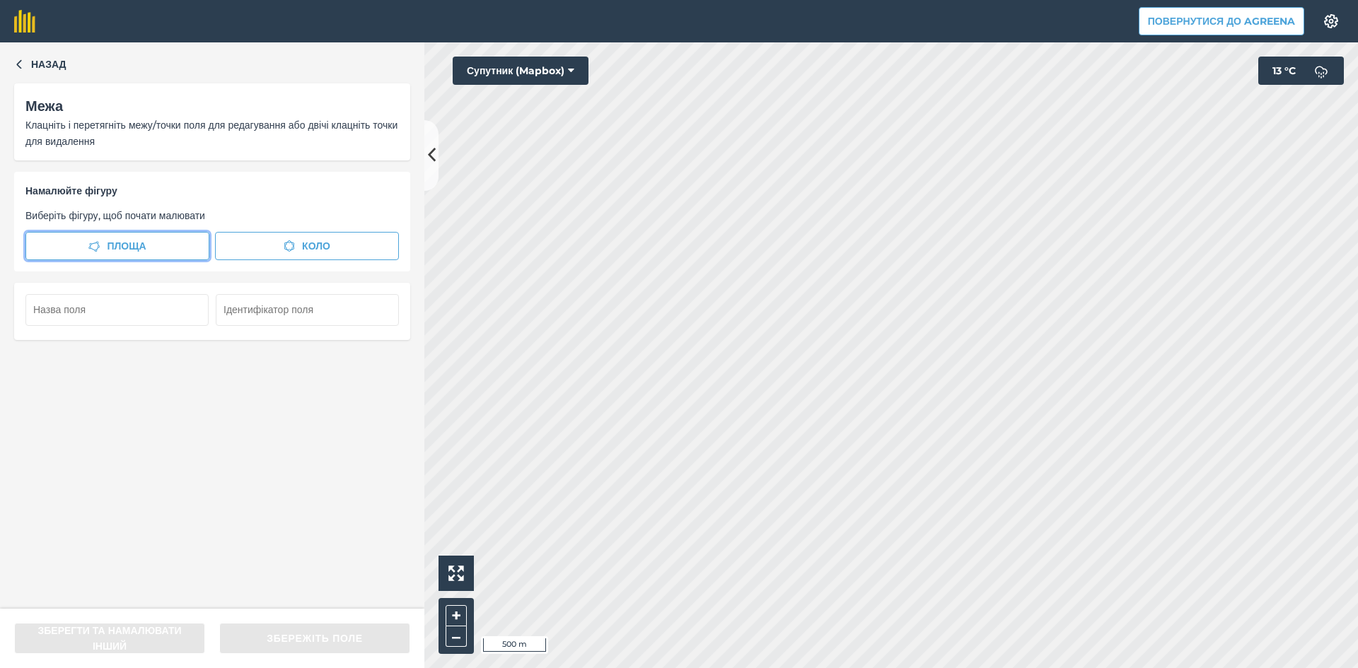
click at [122, 246] on span "Площа" at bounding box center [126, 246] width 39 height 16
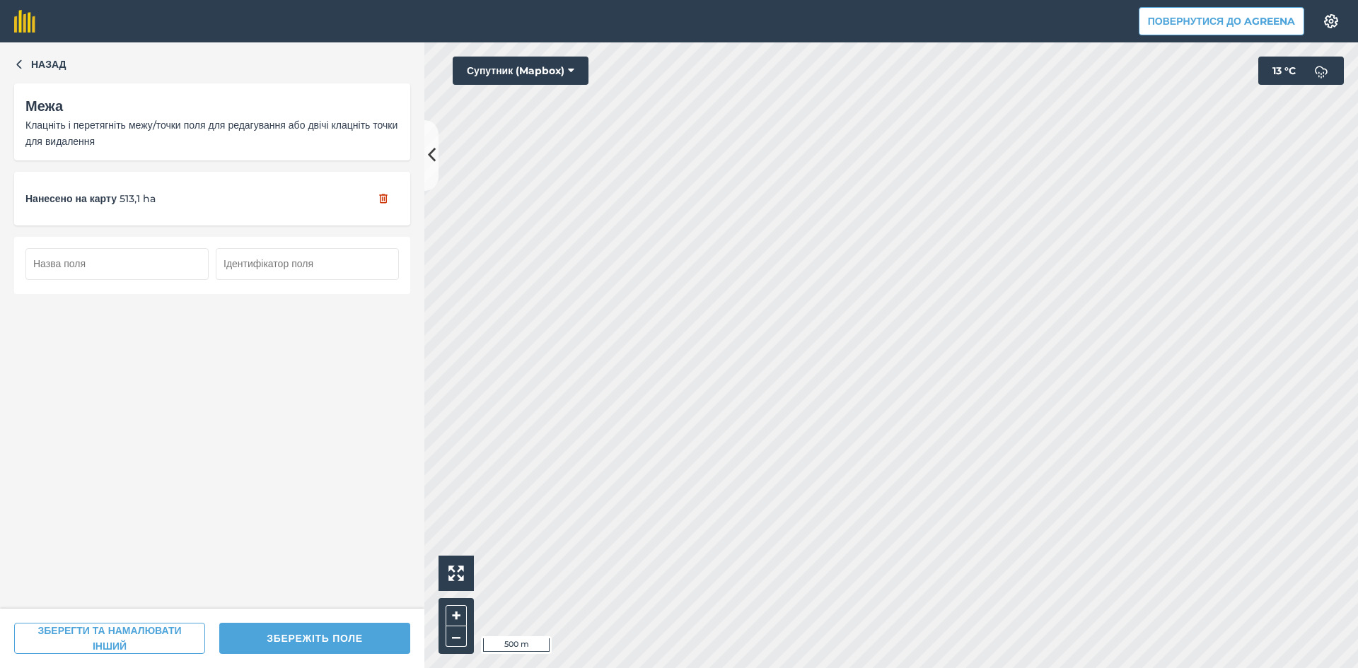
click at [146, 272] on input "text" at bounding box center [116, 263] width 183 height 31
type input "150"
